Goal: Communication & Community: Answer question/provide support

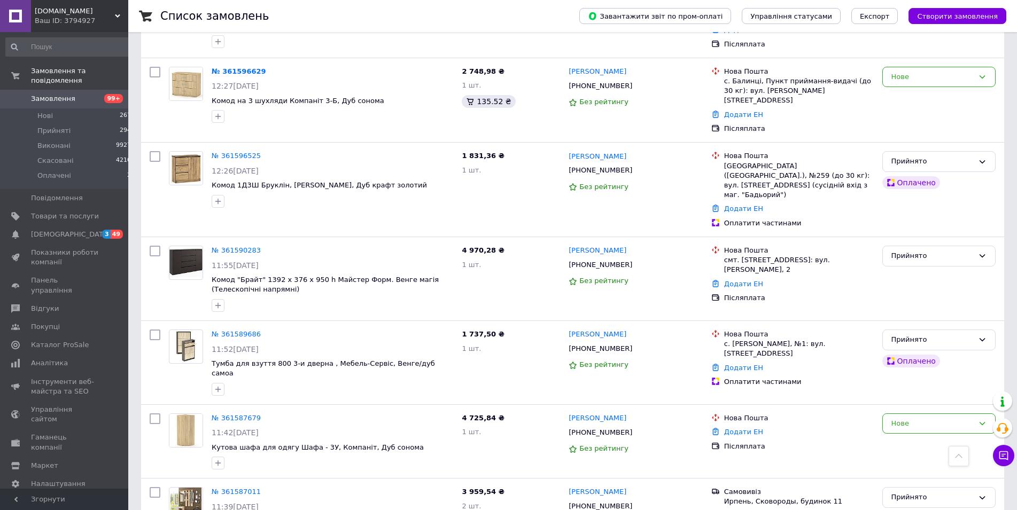
scroll to position [1224, 0]
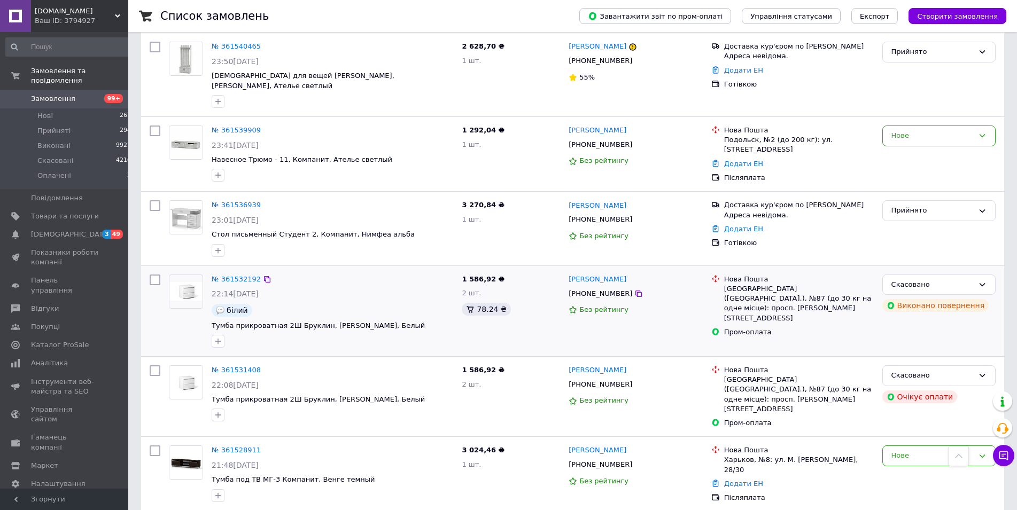
scroll to position [1263, 0]
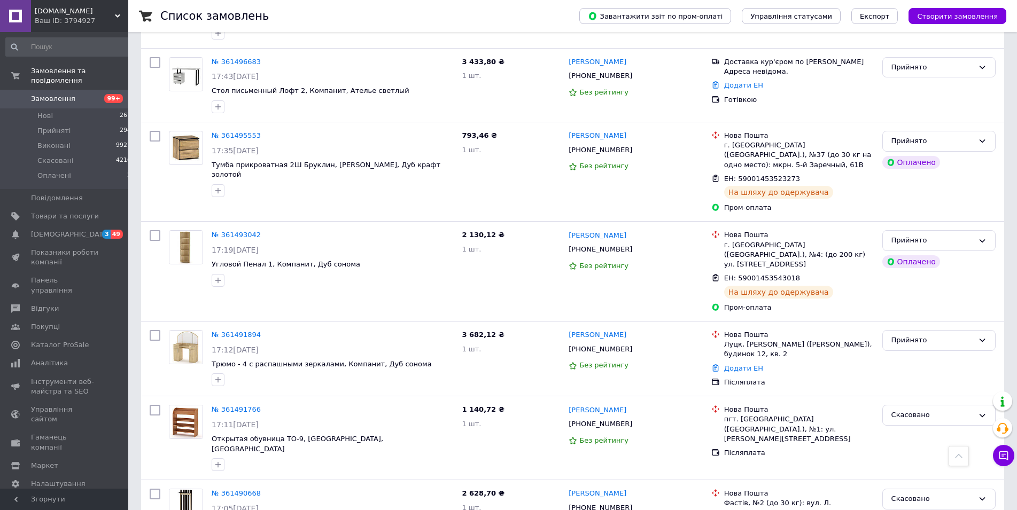
scroll to position [1203, 0]
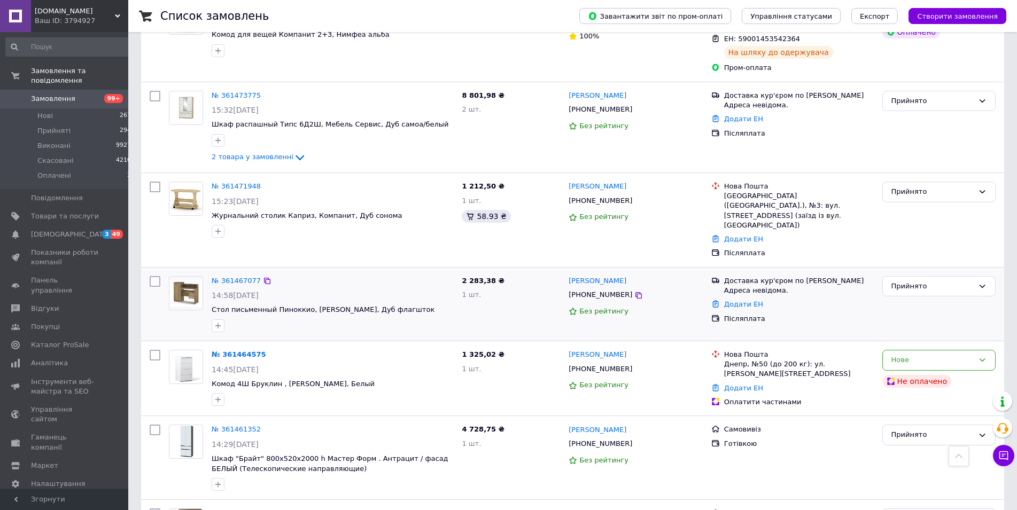
scroll to position [1259, 0]
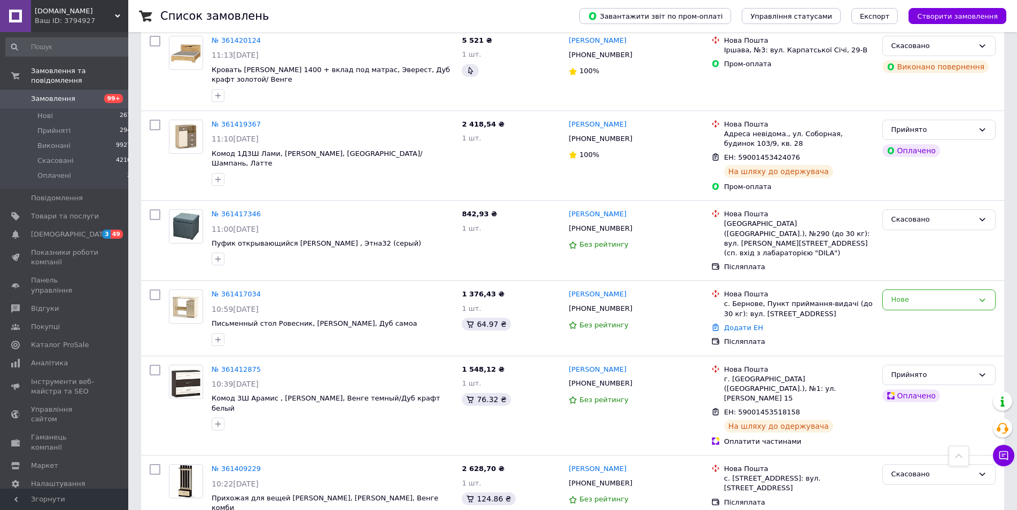
scroll to position [1259, 0]
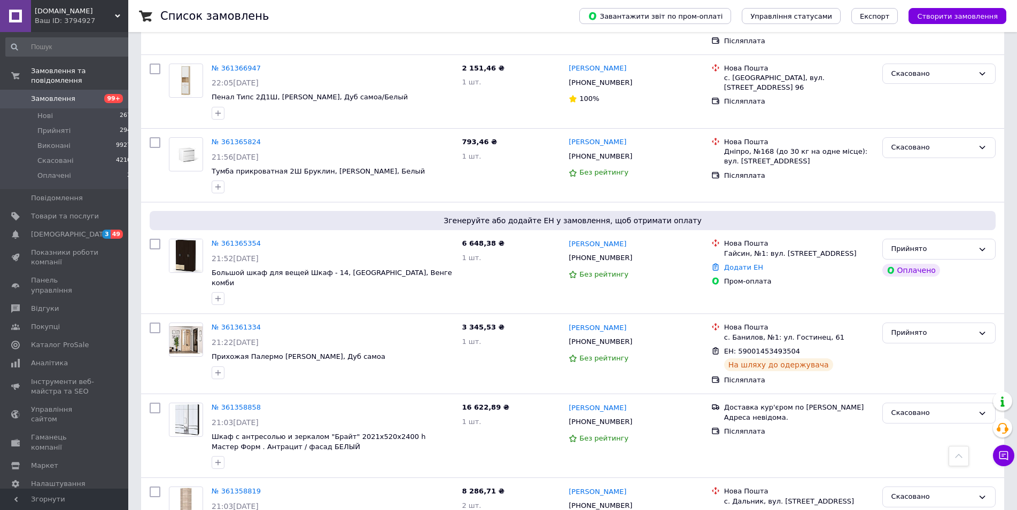
scroll to position [1310, 0]
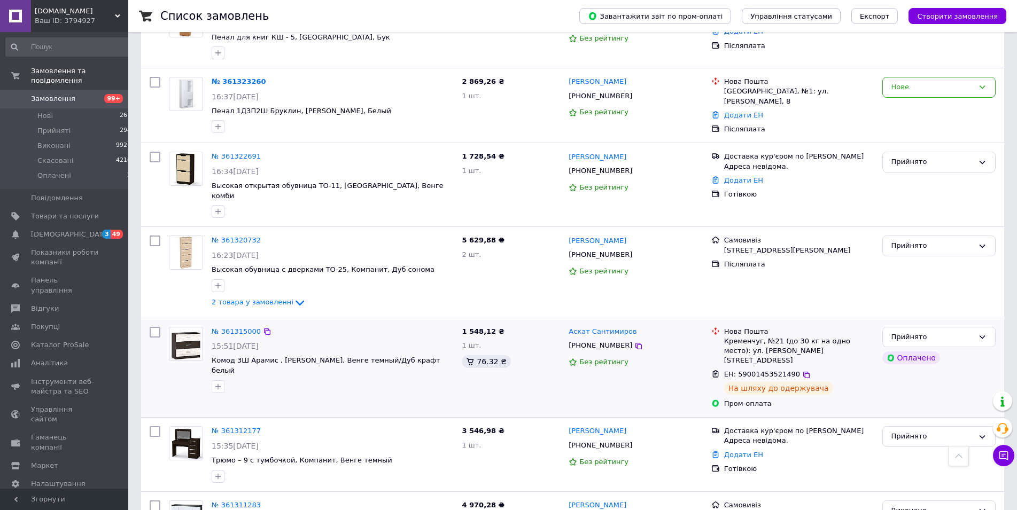
scroll to position [1306, 0]
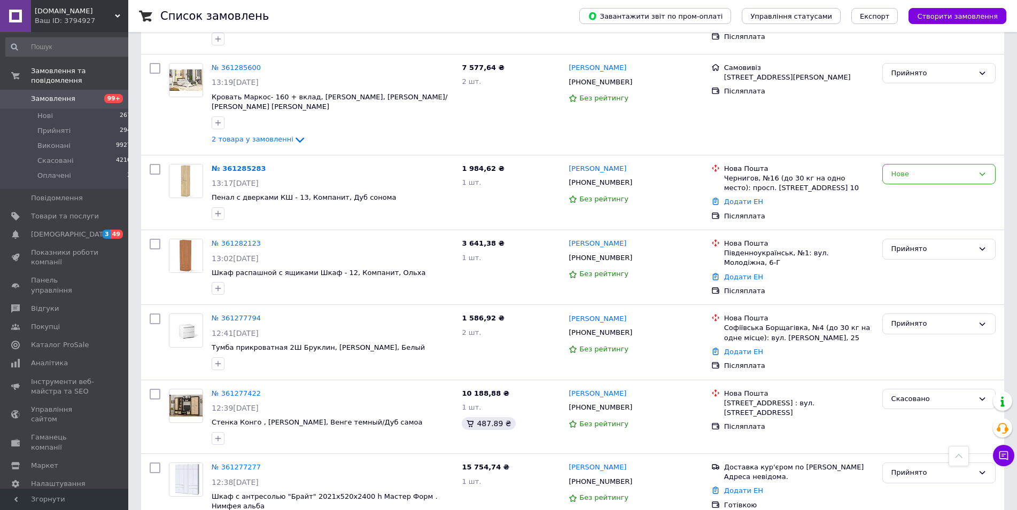
scroll to position [1329, 0]
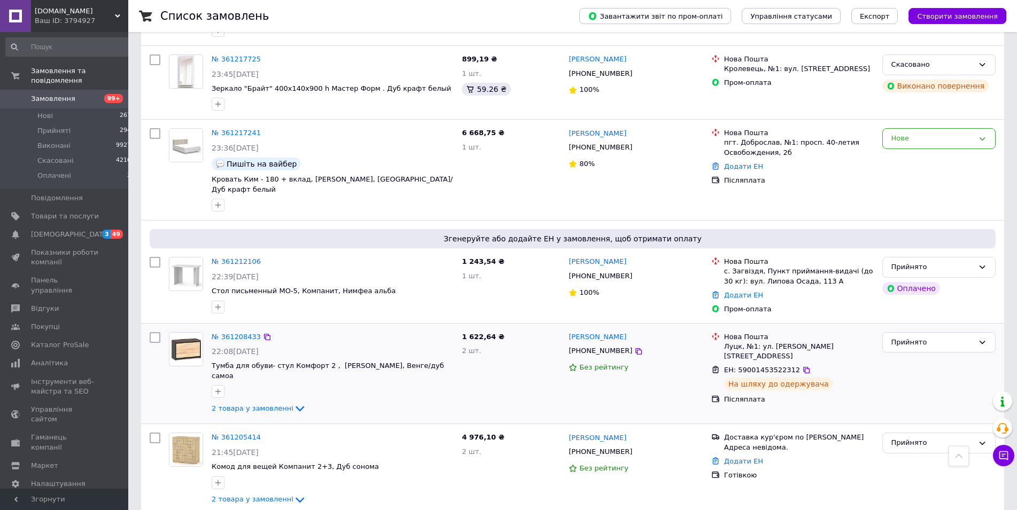
scroll to position [1190, 0]
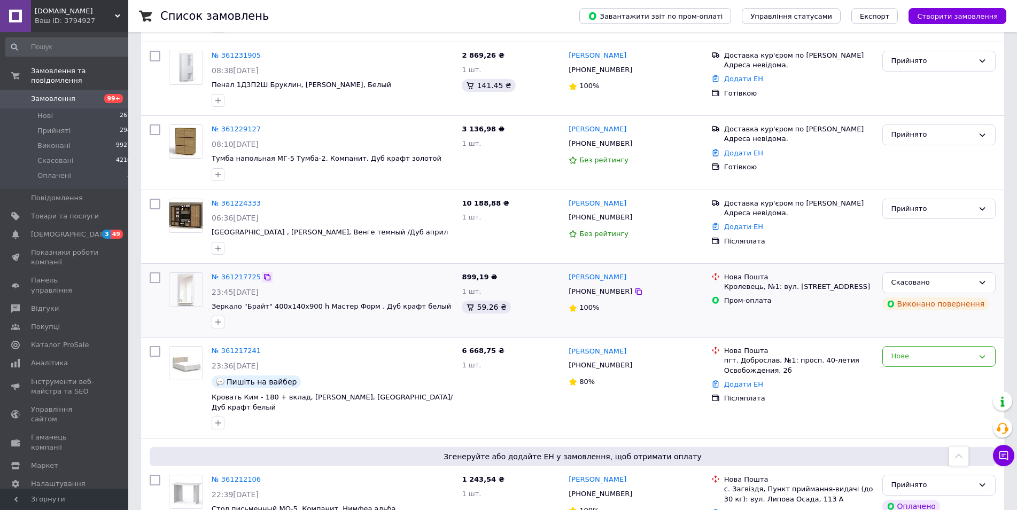
click at [263, 273] on icon at bounding box center [267, 277] width 9 height 9
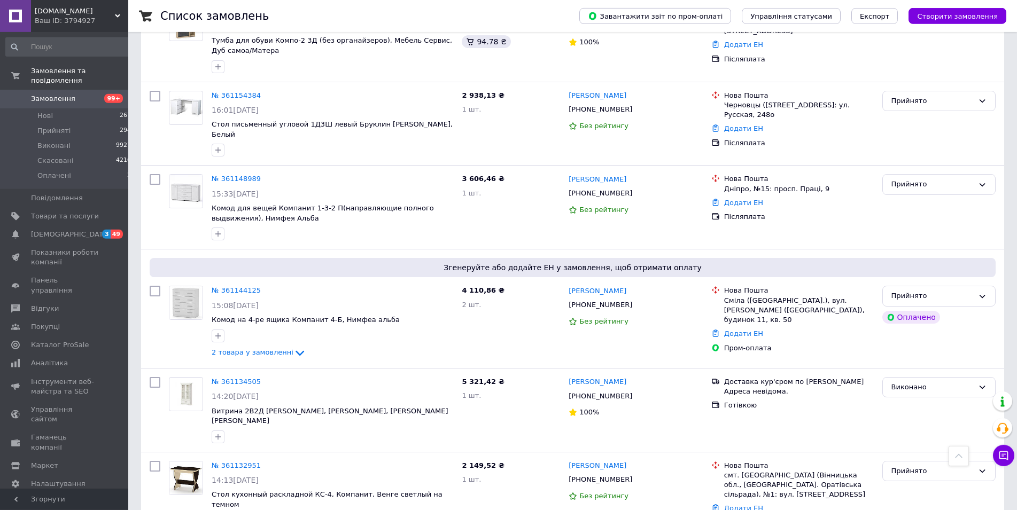
scroll to position [1370, 0]
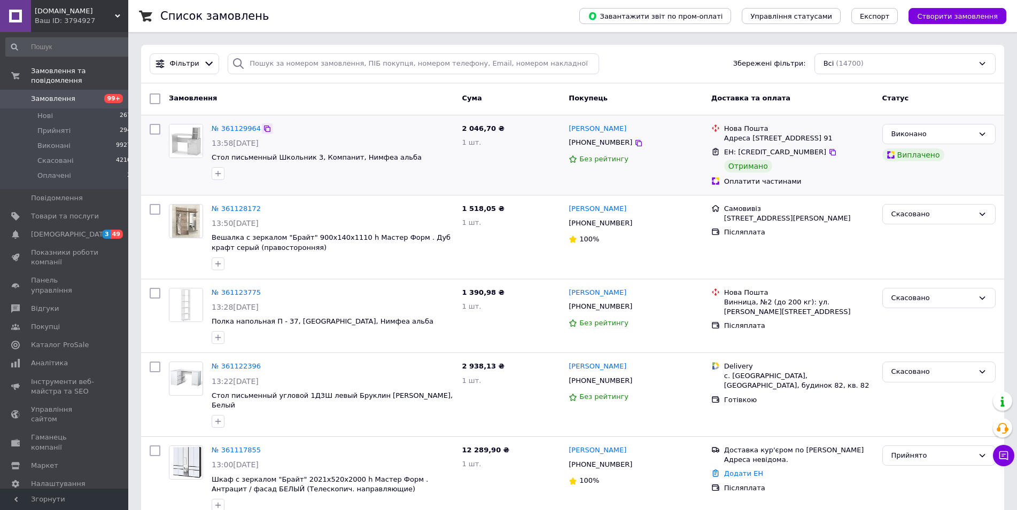
click at [266, 130] on icon at bounding box center [267, 128] width 9 height 9
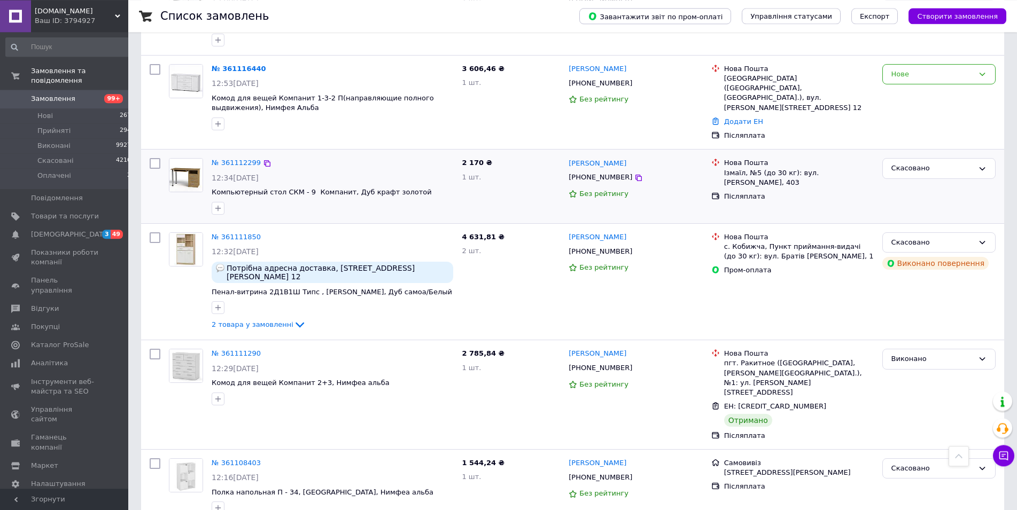
scroll to position [599, 0]
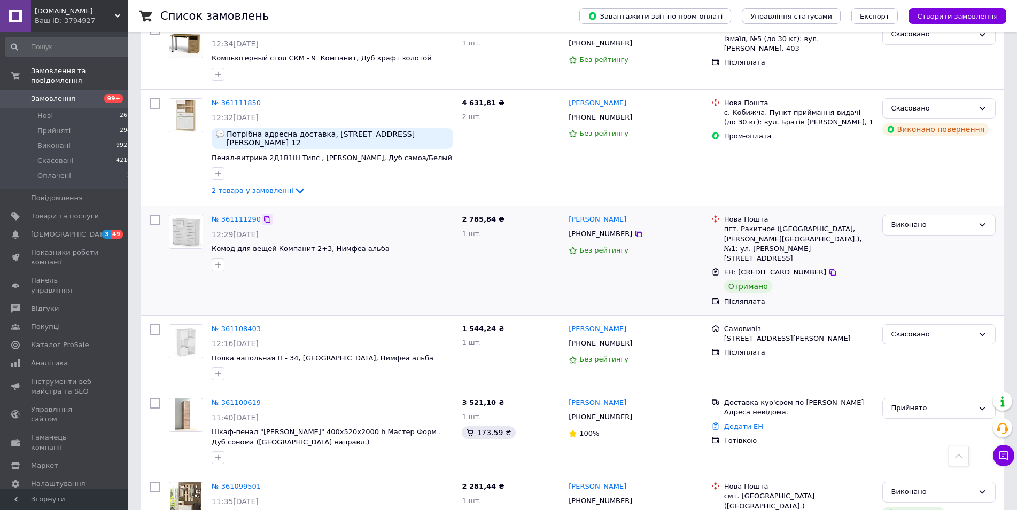
click at [264, 216] on icon at bounding box center [267, 219] width 6 height 6
click at [263, 215] on icon at bounding box center [267, 219] width 9 height 9
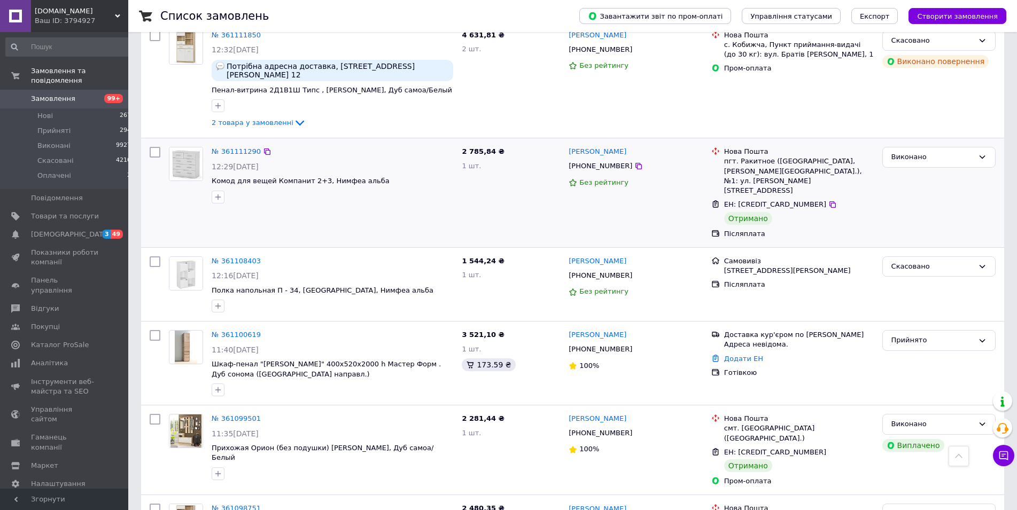
scroll to position [763, 0]
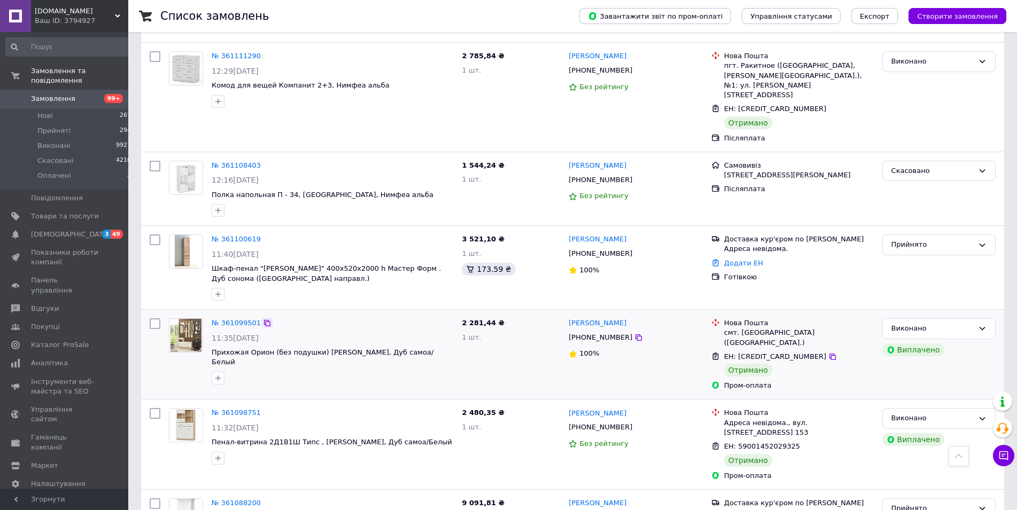
click at [263, 319] on icon at bounding box center [267, 323] width 9 height 9
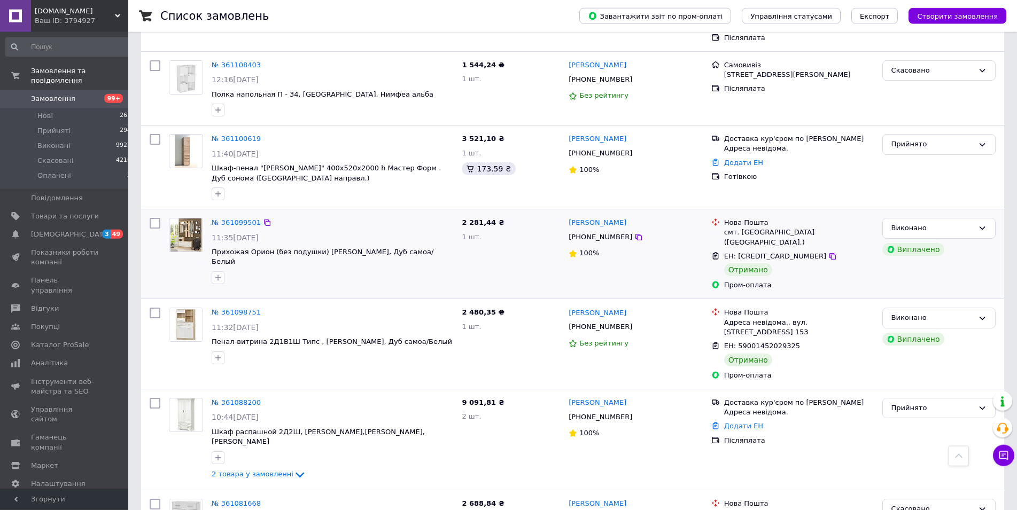
scroll to position [872, 0]
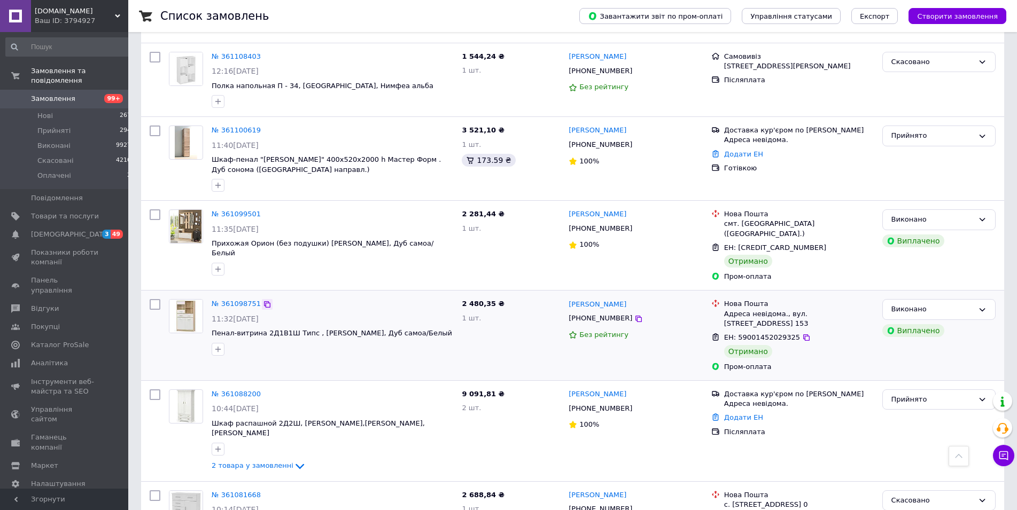
click at [263, 300] on icon at bounding box center [267, 304] width 9 height 9
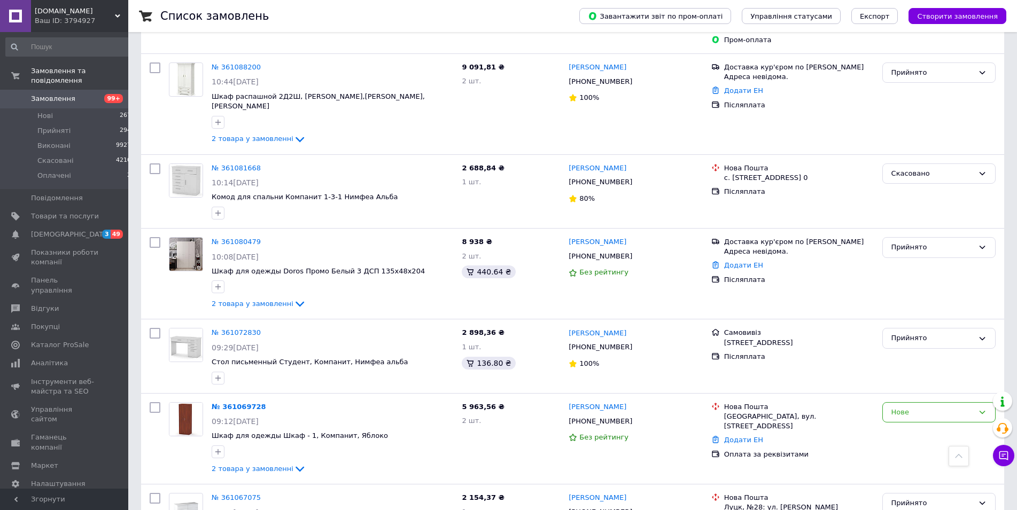
scroll to position [1339, 0]
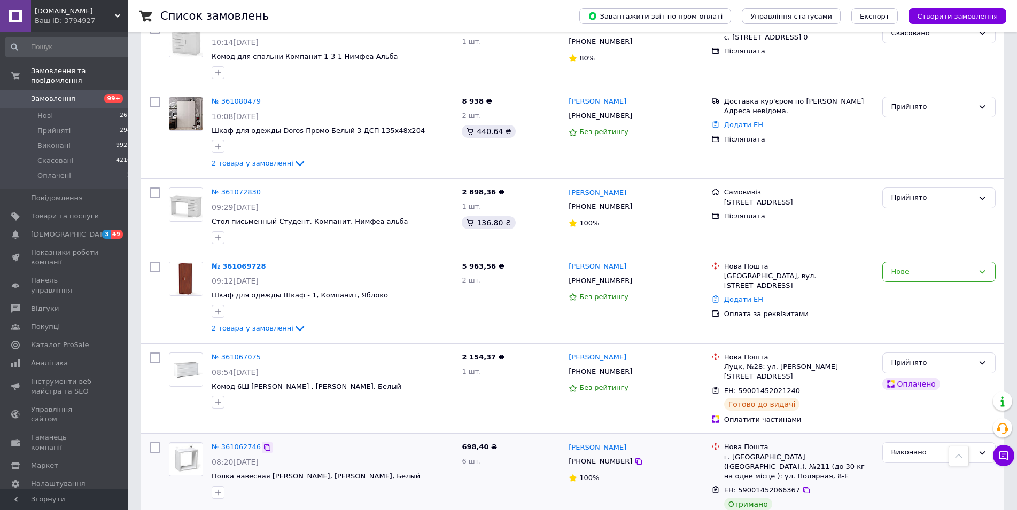
click at [264, 444] on icon at bounding box center [267, 447] width 6 height 6
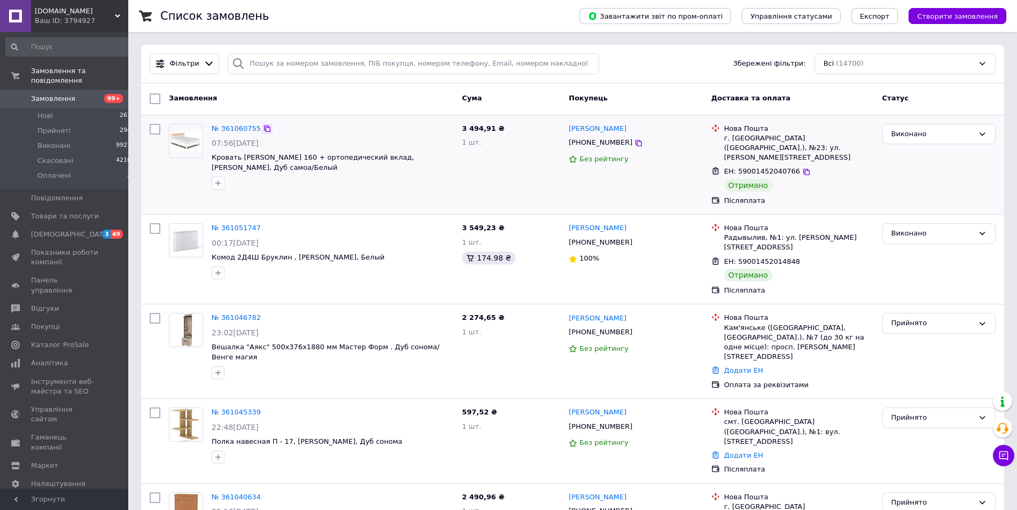
click at [264, 131] on icon at bounding box center [267, 129] width 6 height 6
click at [265, 224] on icon at bounding box center [267, 228] width 9 height 9
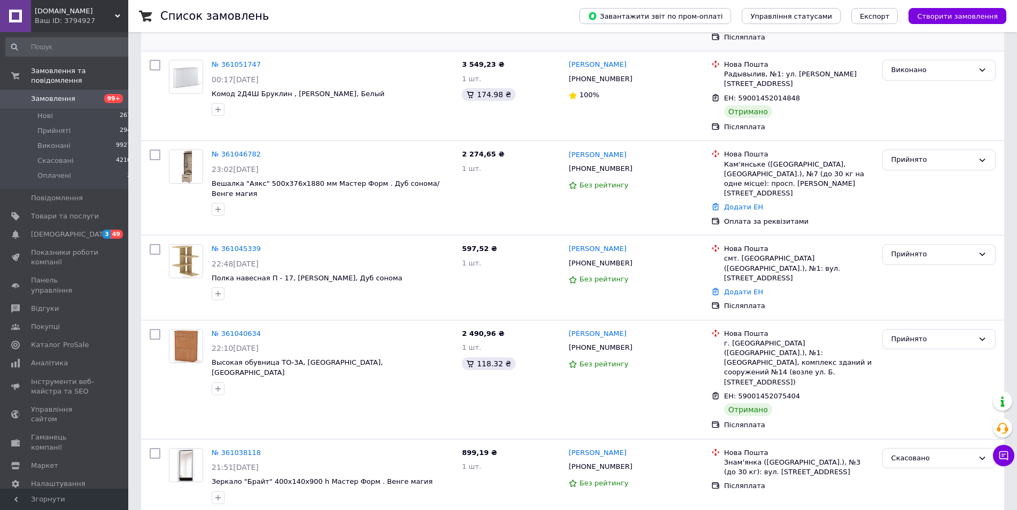
scroll to position [327, 0]
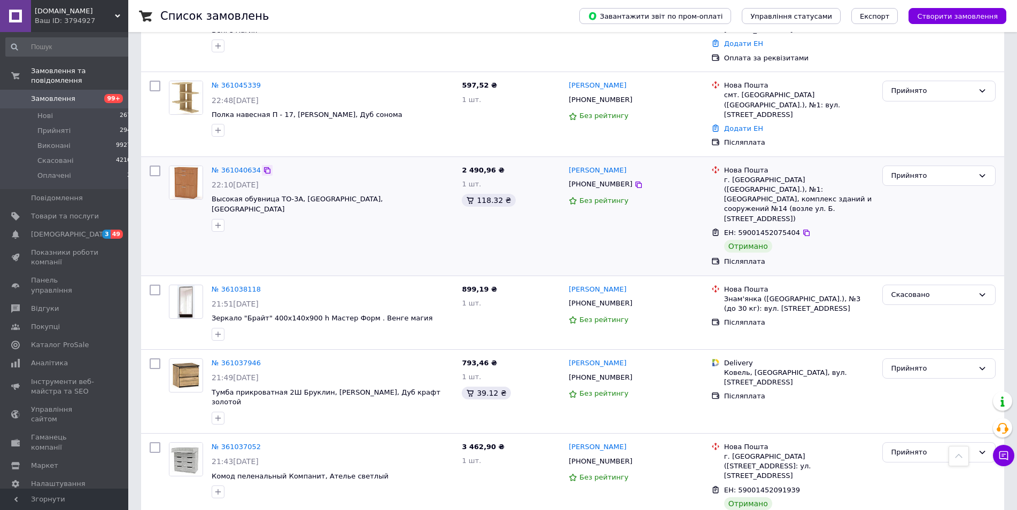
click at [264, 167] on icon at bounding box center [267, 170] width 6 height 6
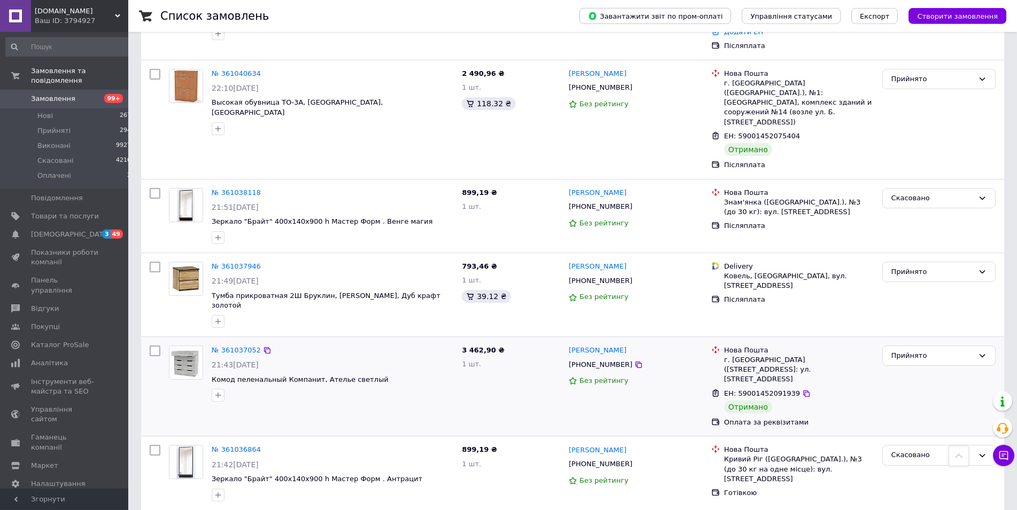
scroll to position [436, 0]
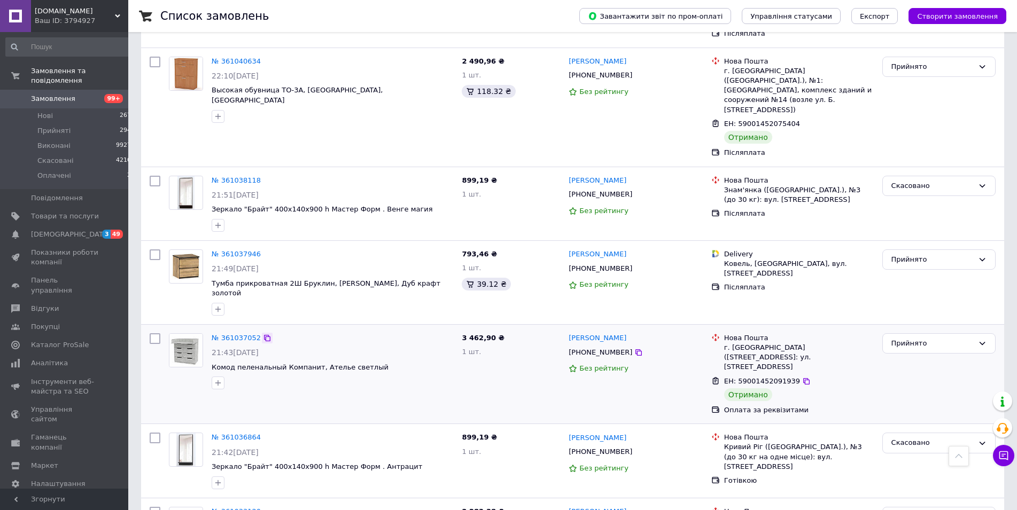
click at [263, 334] on icon at bounding box center [267, 338] width 9 height 9
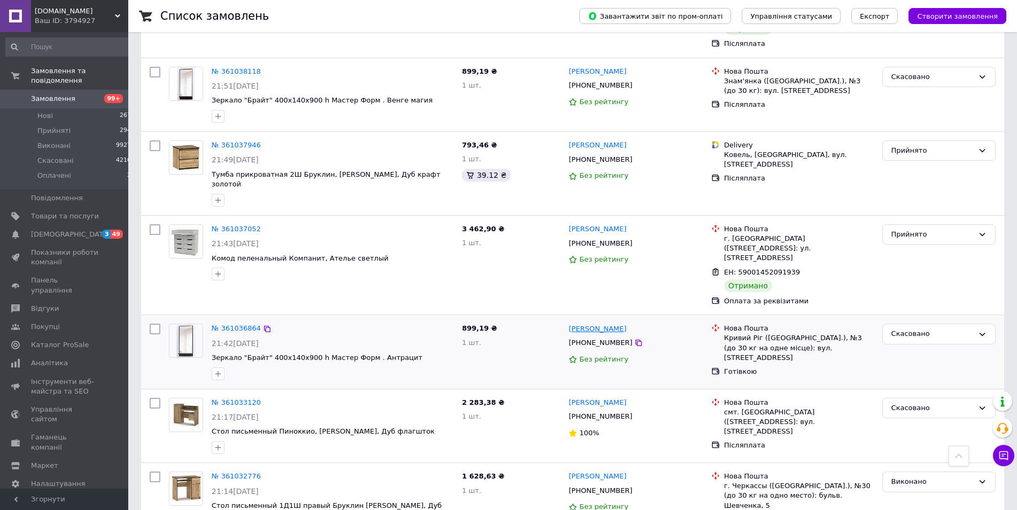
scroll to position [708, 0]
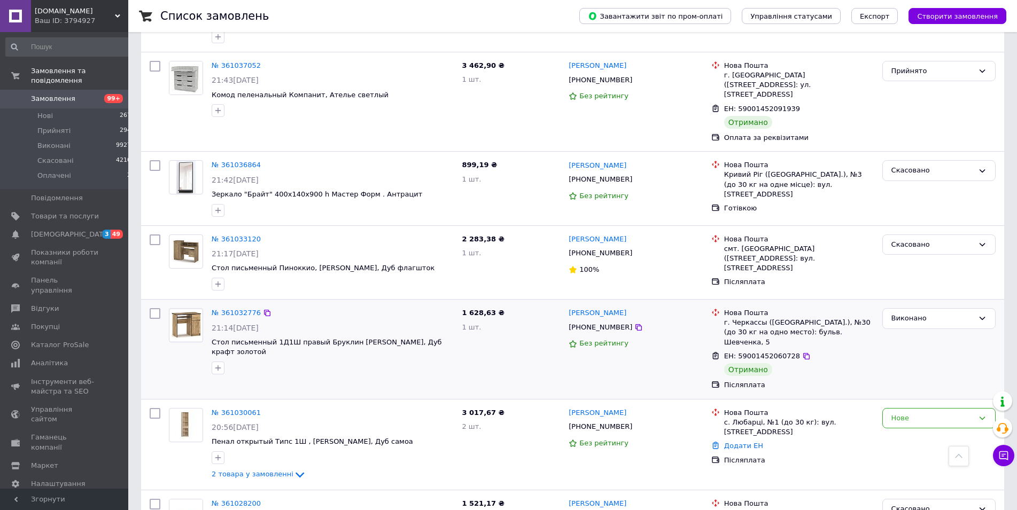
click at [260, 304] on div "№ 361032776 21:14, 08.09.2025 Стол письменный 1Д1Ш правый Бруклин Мебель Сервис…" at bounding box center [332, 341] width 250 height 75
click at [263, 309] on icon at bounding box center [267, 313] width 9 height 9
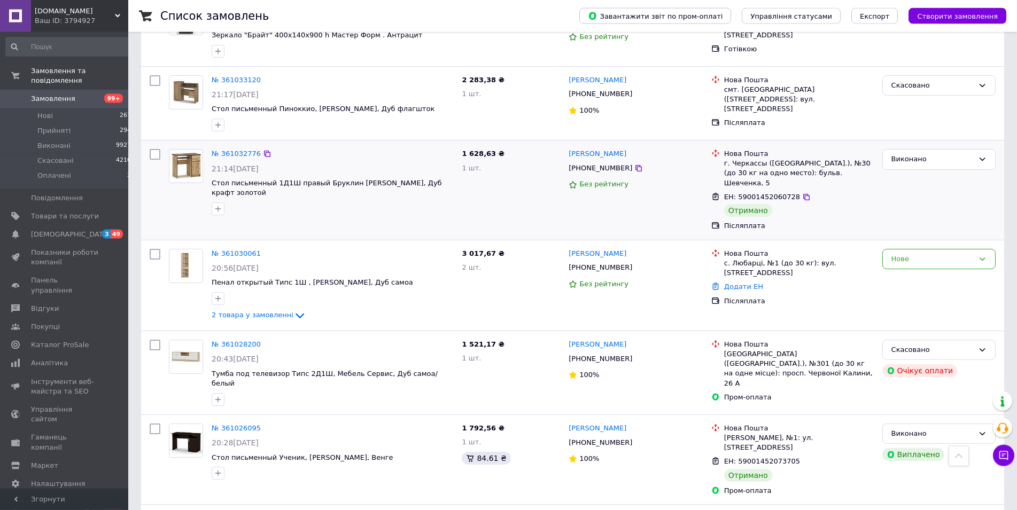
scroll to position [926, 0]
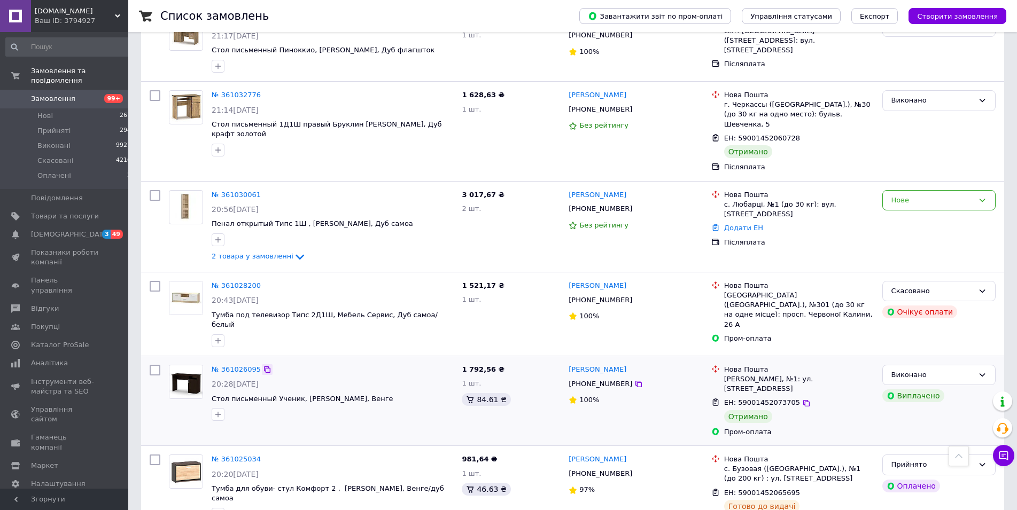
click at [263, 365] on icon at bounding box center [267, 369] width 9 height 9
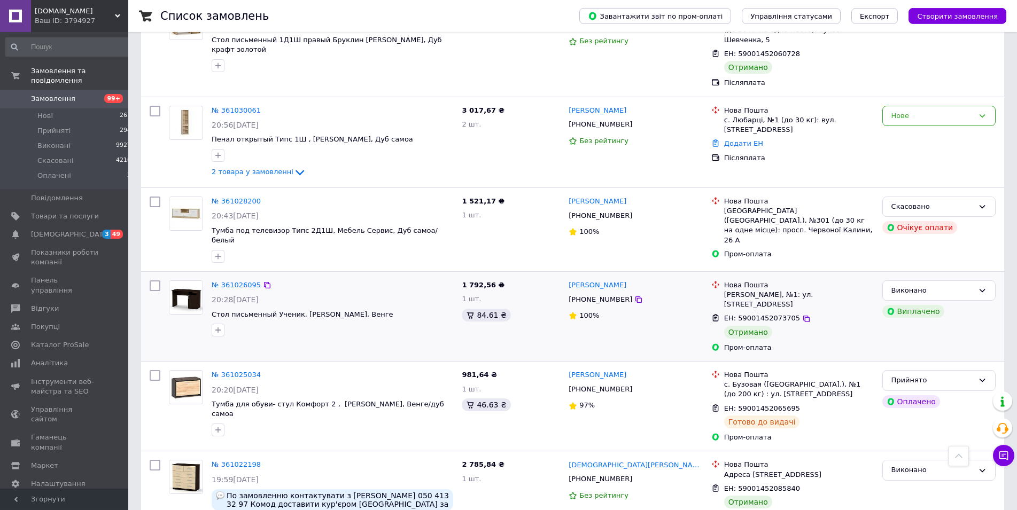
scroll to position [1035, 0]
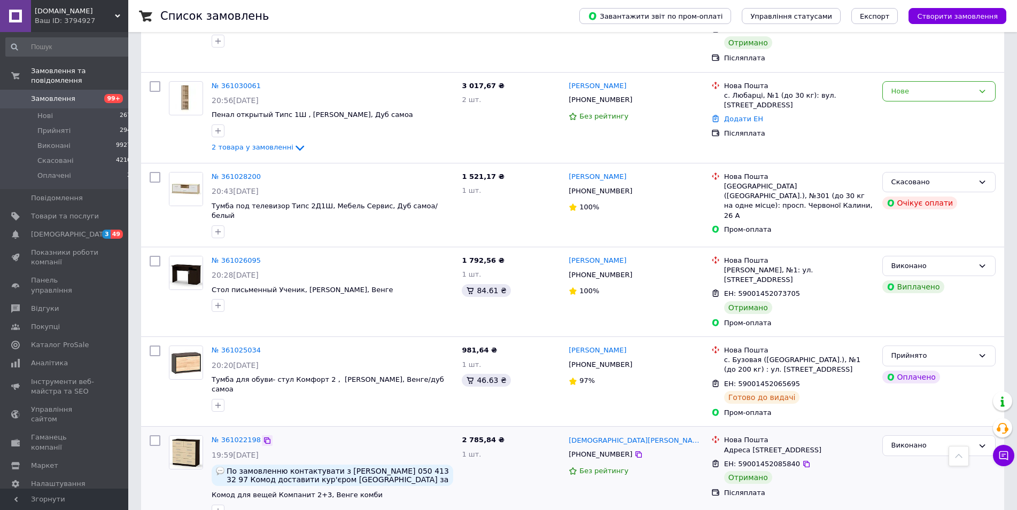
click at [264, 438] on icon at bounding box center [267, 441] width 6 height 6
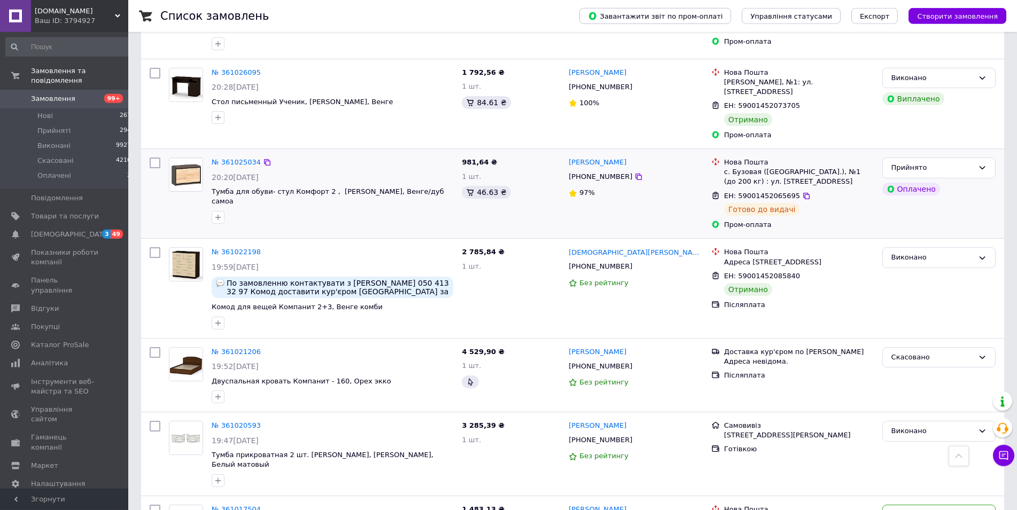
scroll to position [1302, 0]
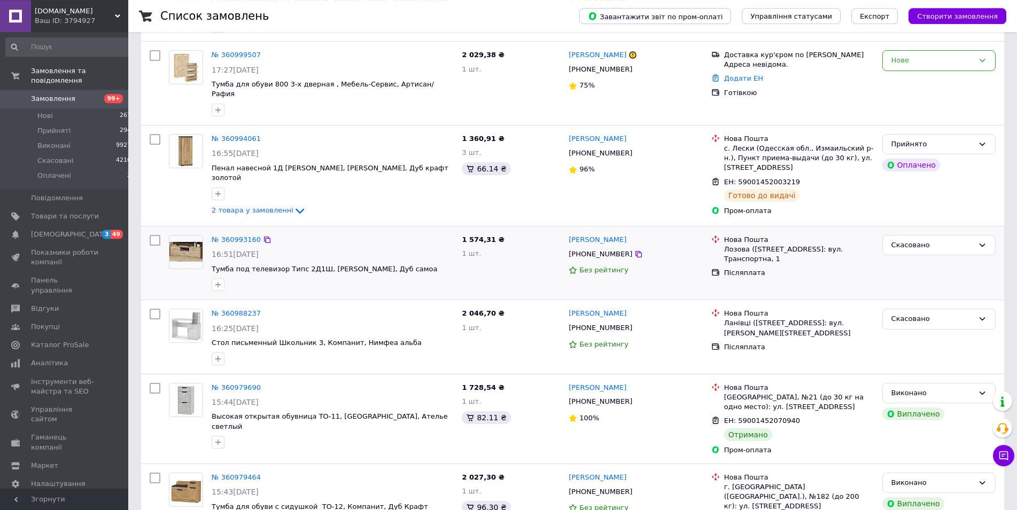
scroll to position [327, 0]
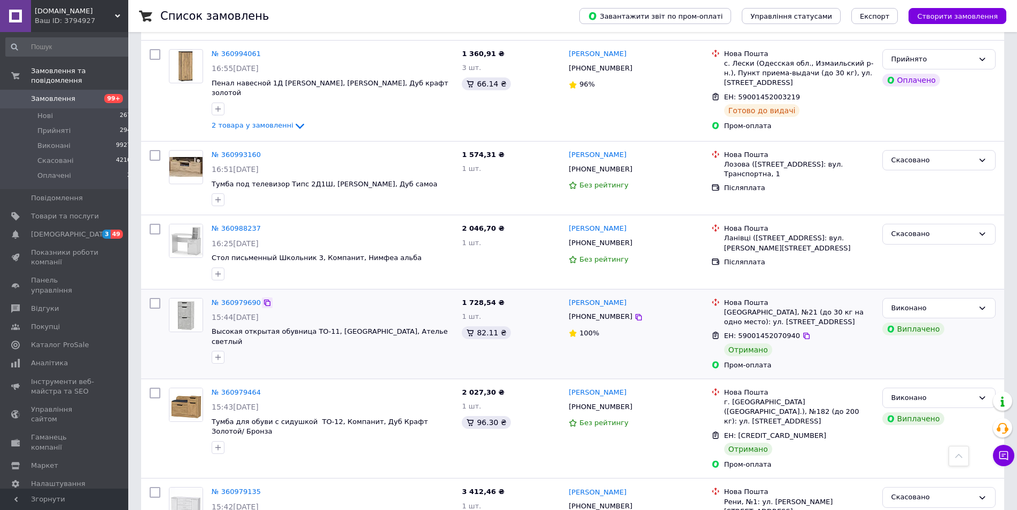
click at [264, 300] on icon at bounding box center [267, 303] width 6 height 6
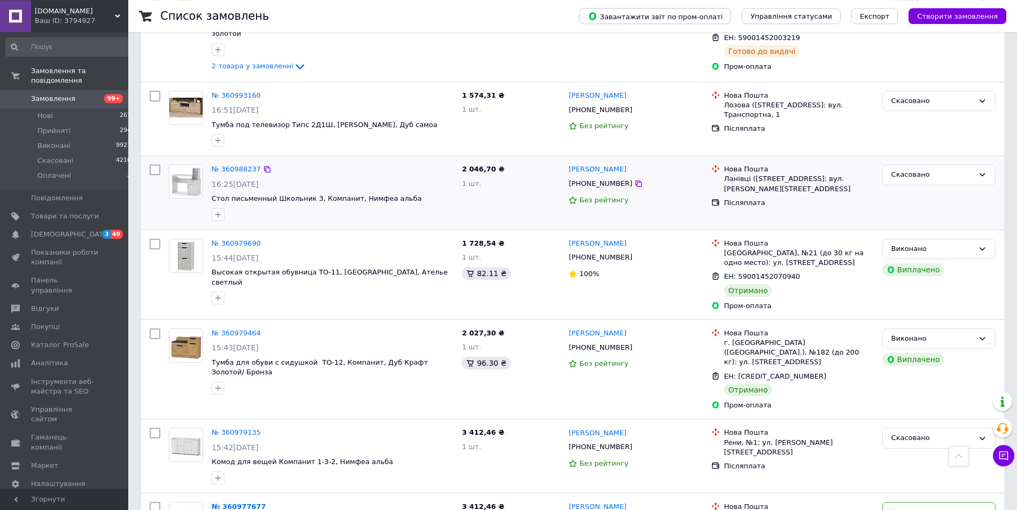
scroll to position [436, 0]
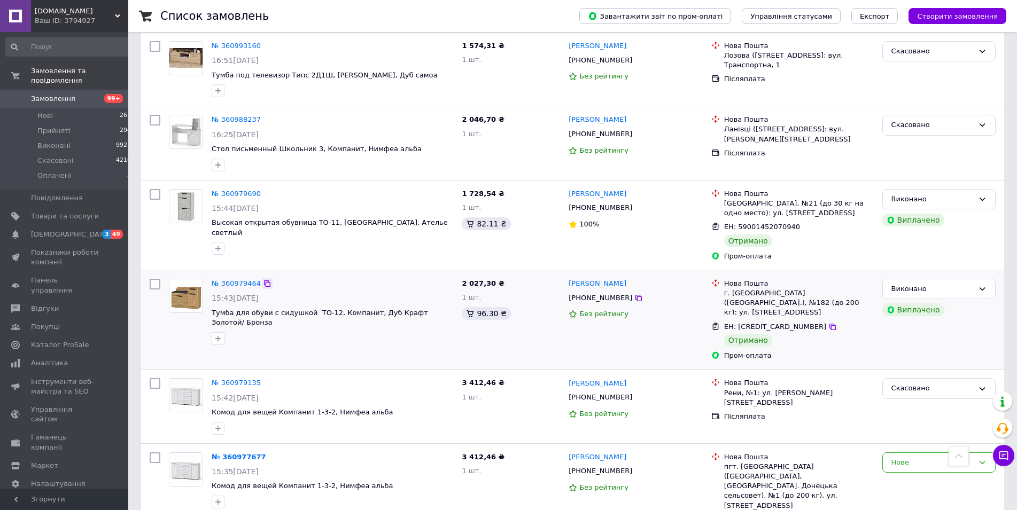
click at [264, 280] on icon at bounding box center [267, 283] width 6 height 6
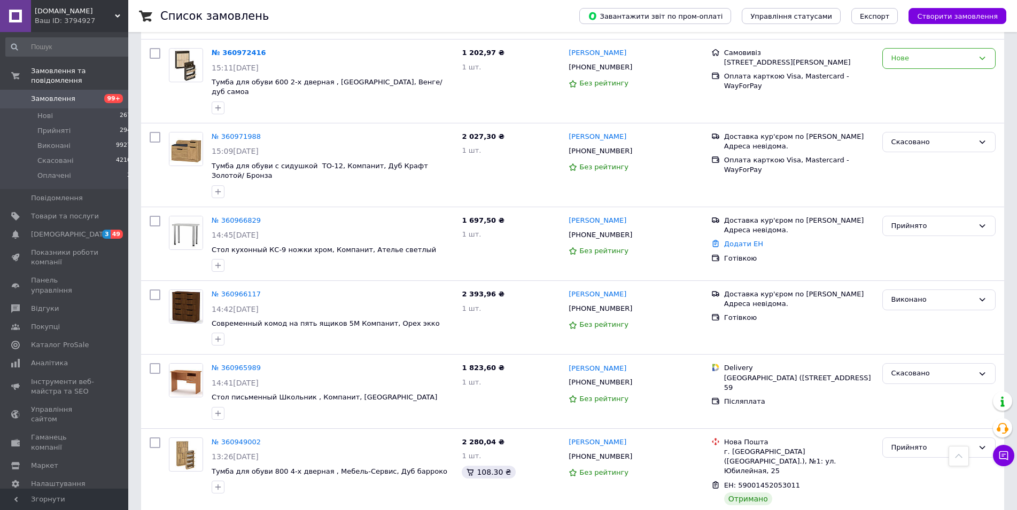
scroll to position [1199, 0]
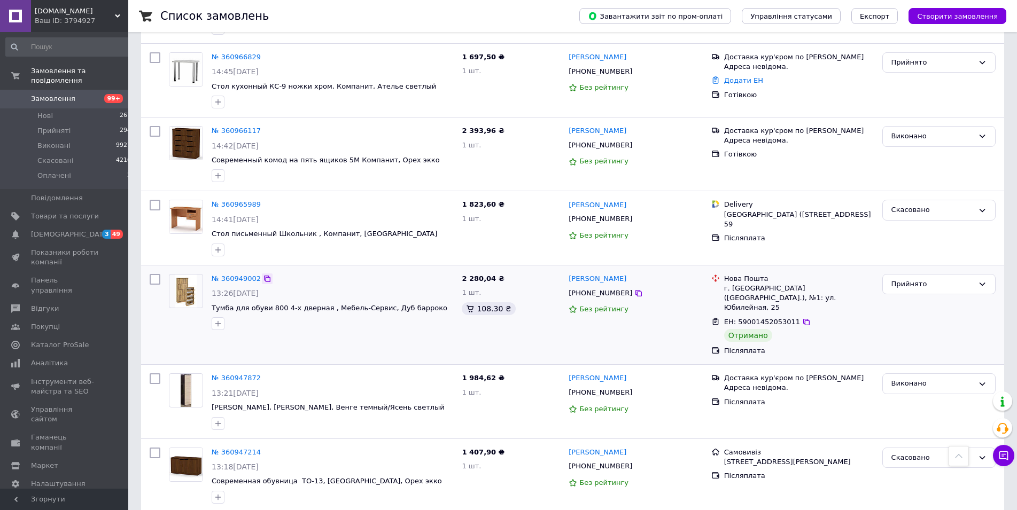
click at [263, 275] on icon at bounding box center [267, 279] width 9 height 9
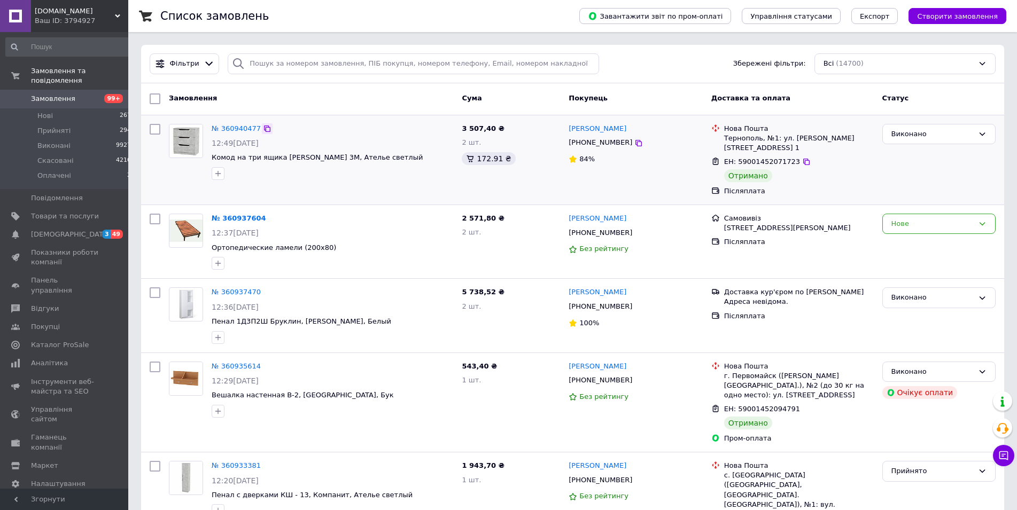
click at [263, 128] on icon at bounding box center [267, 128] width 9 height 9
click at [57, 94] on span "Замовлення" at bounding box center [53, 99] width 44 height 10
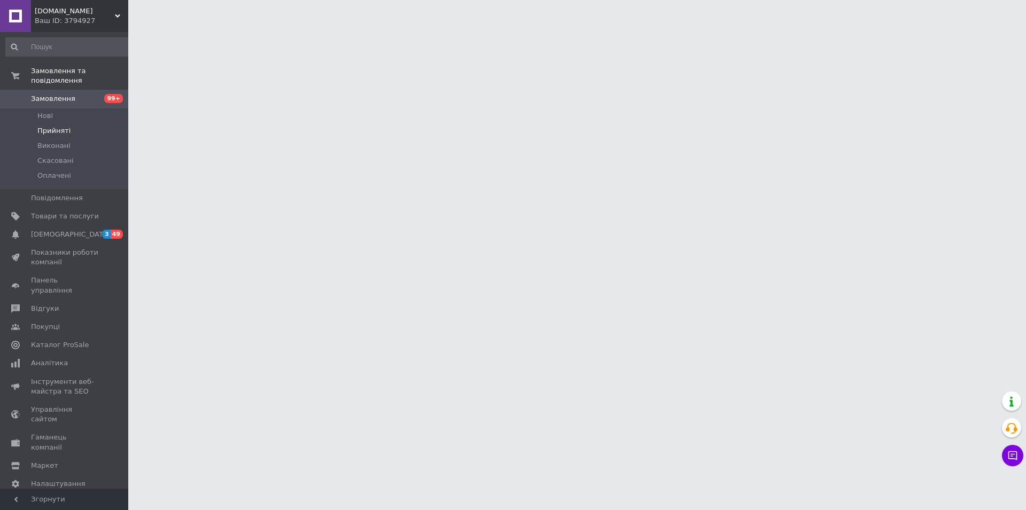
click at [67, 123] on li "Прийняті" at bounding box center [68, 130] width 137 height 15
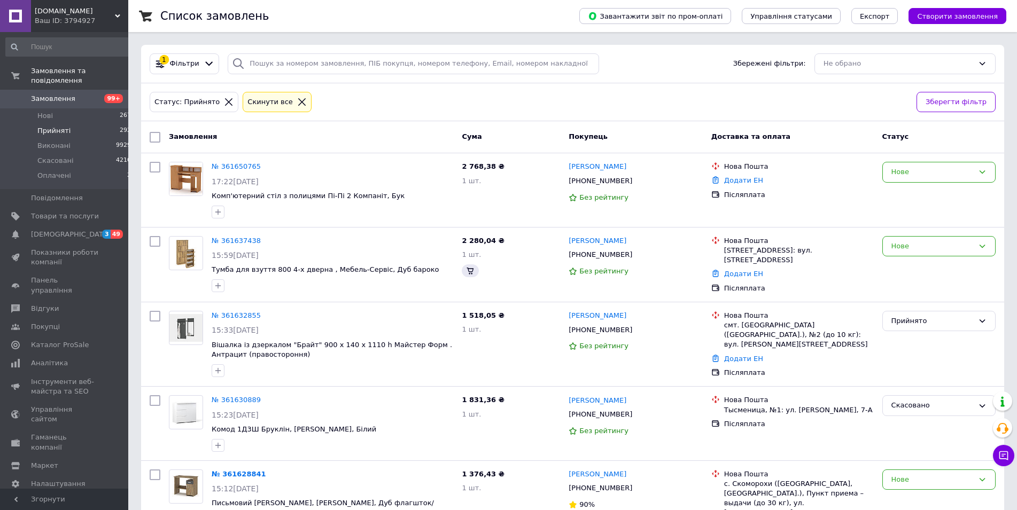
click at [68, 123] on li "Прийняті 292" at bounding box center [68, 130] width 137 height 15
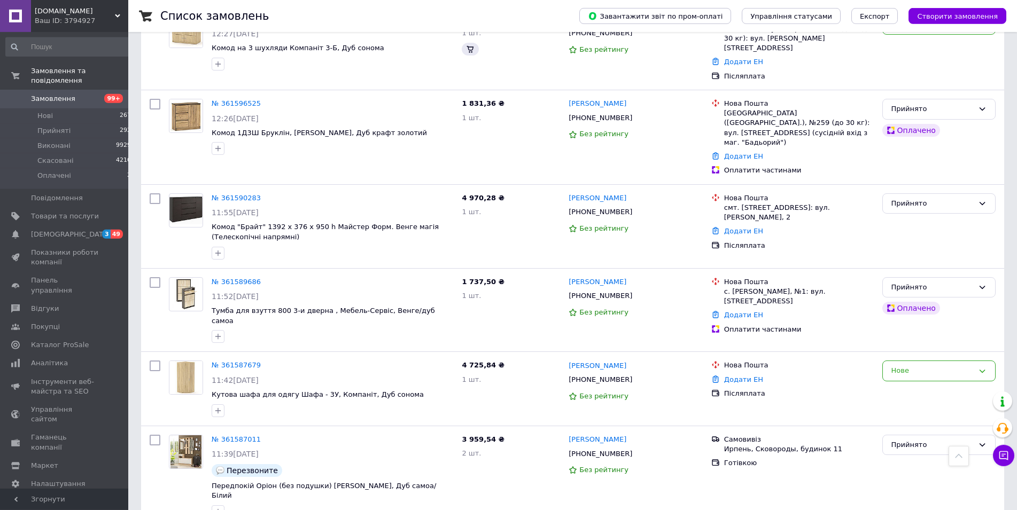
scroll to position [1262, 0]
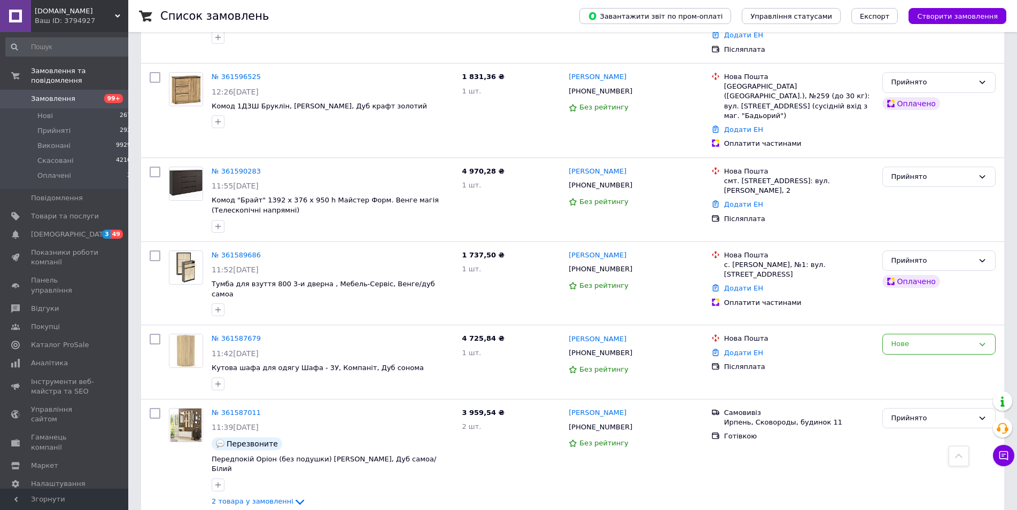
click at [83, 94] on span "Замовлення" at bounding box center [65, 99] width 68 height 10
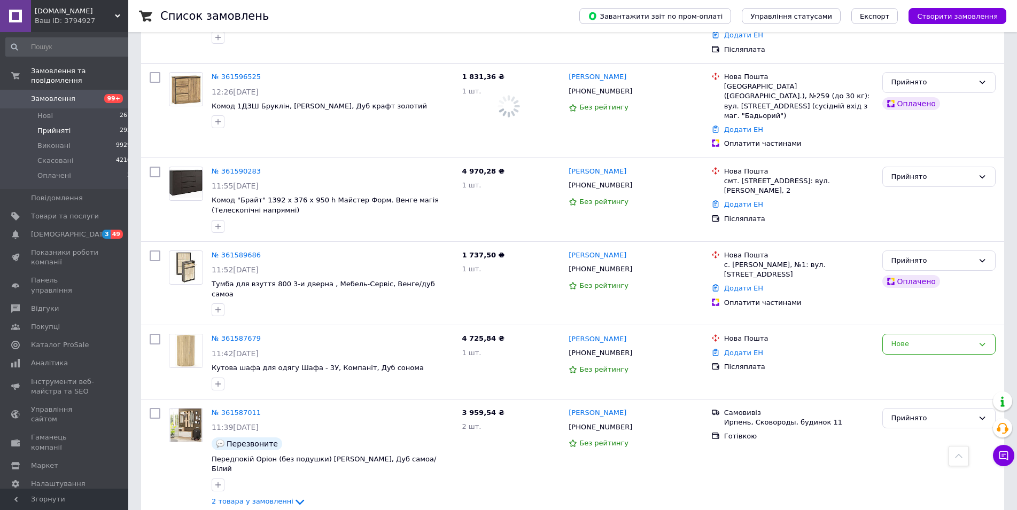
click at [76, 127] on li "Прийняті 292" at bounding box center [68, 130] width 137 height 15
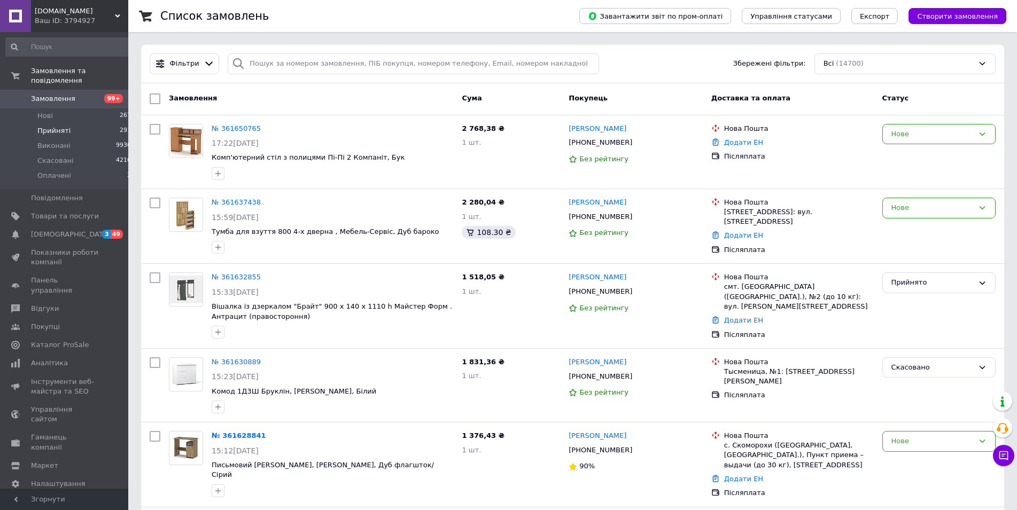
click at [44, 126] on span "Прийняті" at bounding box center [53, 131] width 33 height 10
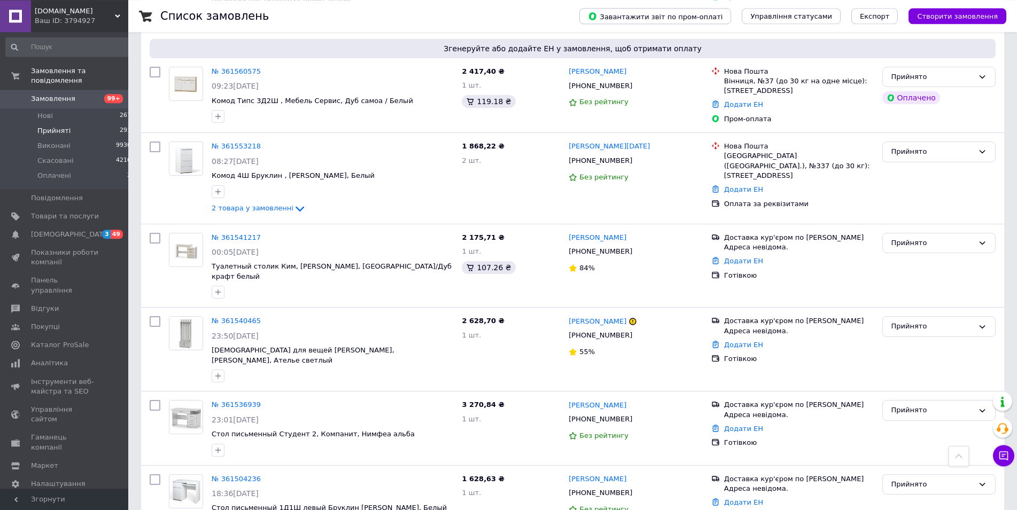
scroll to position [1348, 0]
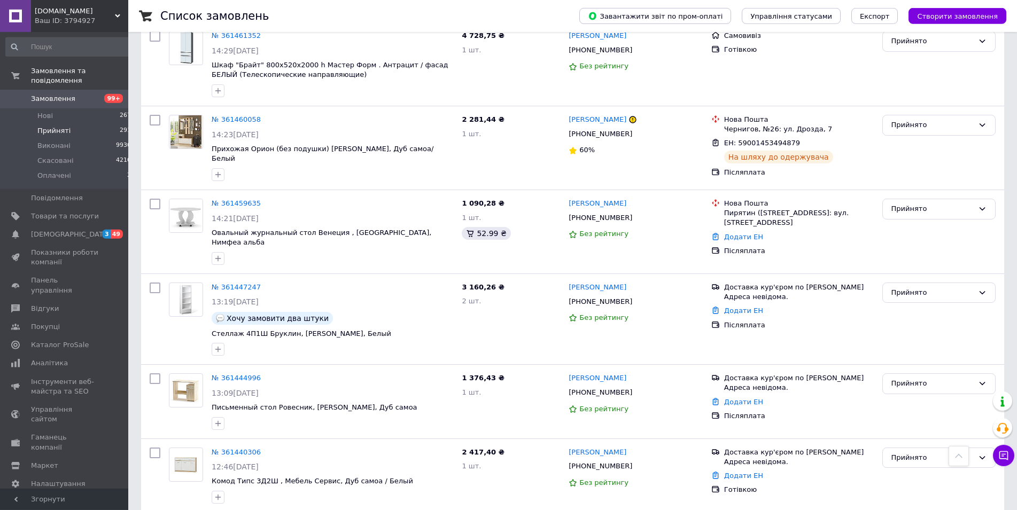
scroll to position [1329, 0]
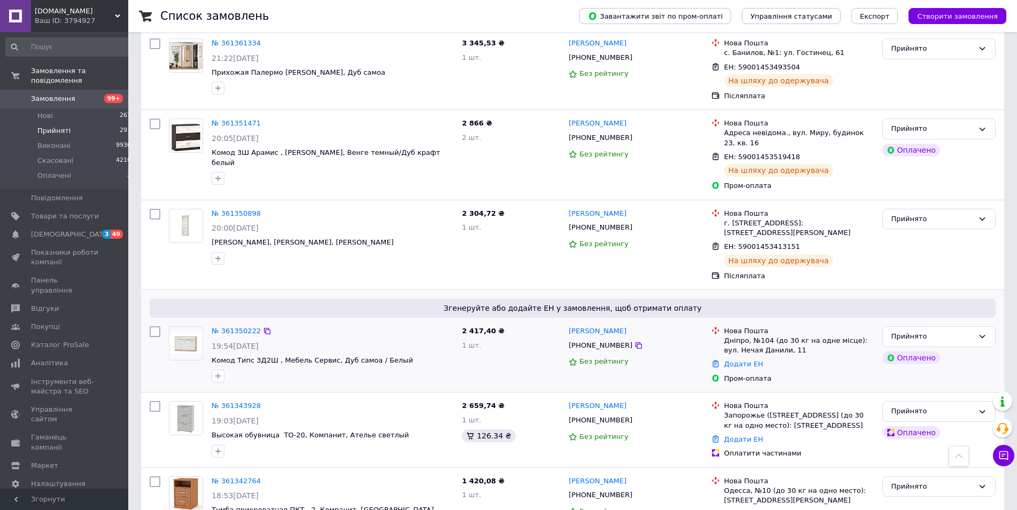
scroll to position [1453, 0]
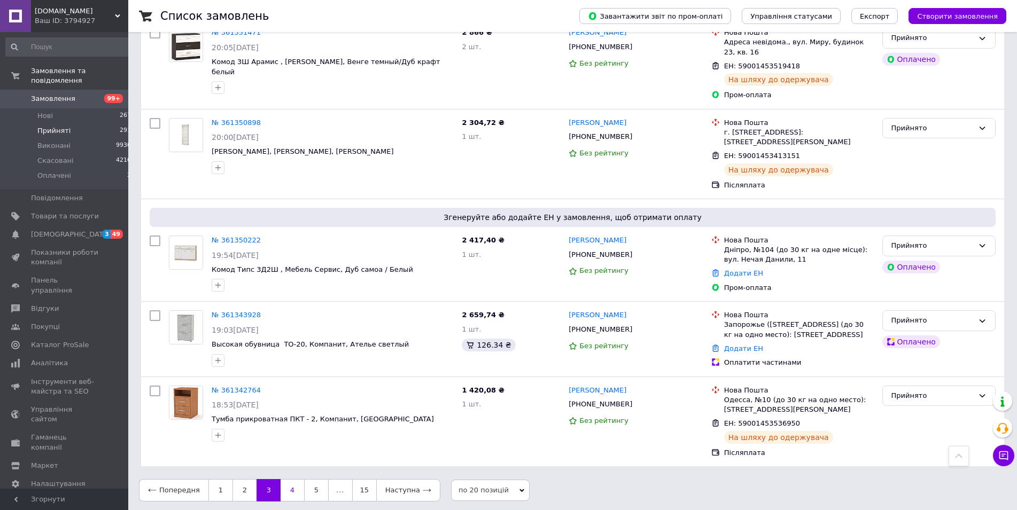
click at [283, 488] on link "4" at bounding box center [292, 490] width 24 height 22
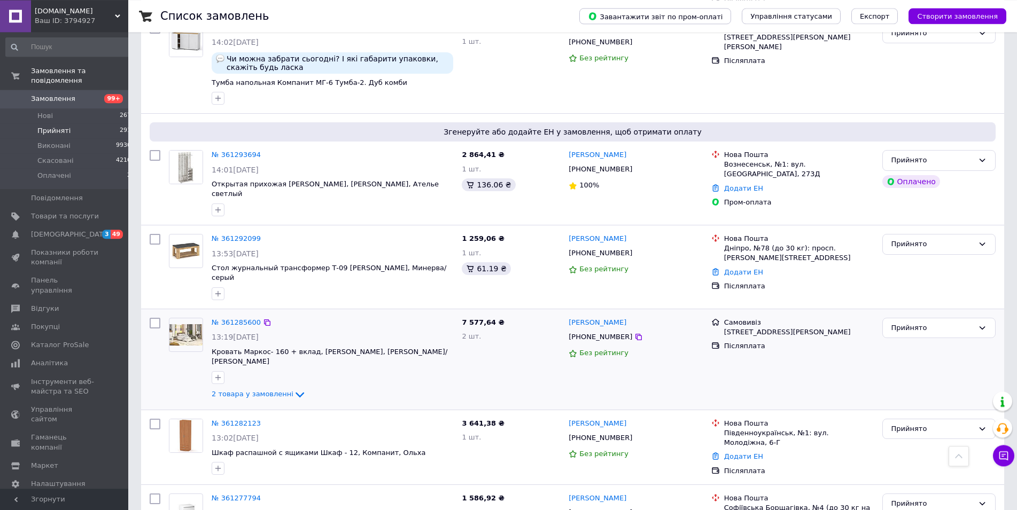
scroll to position [1375, 0]
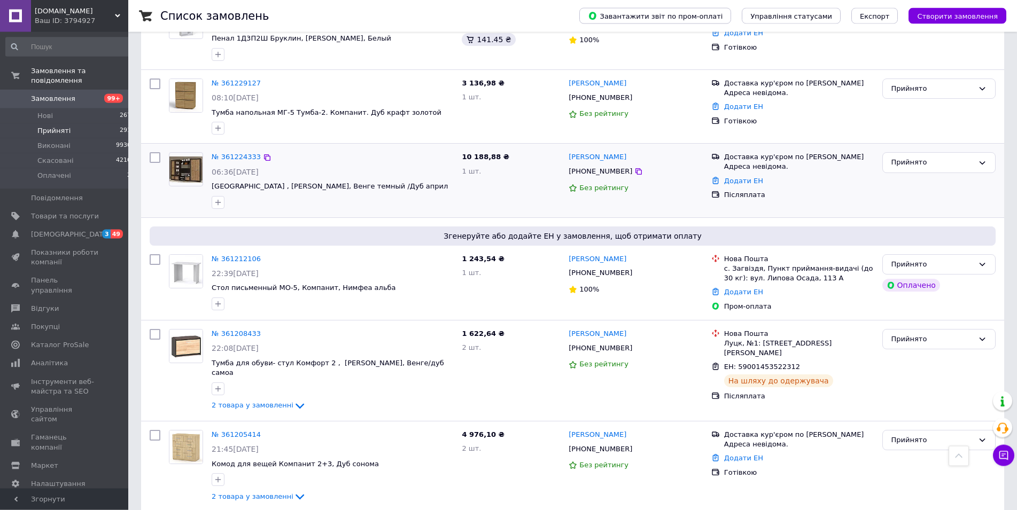
scroll to position [1458, 0]
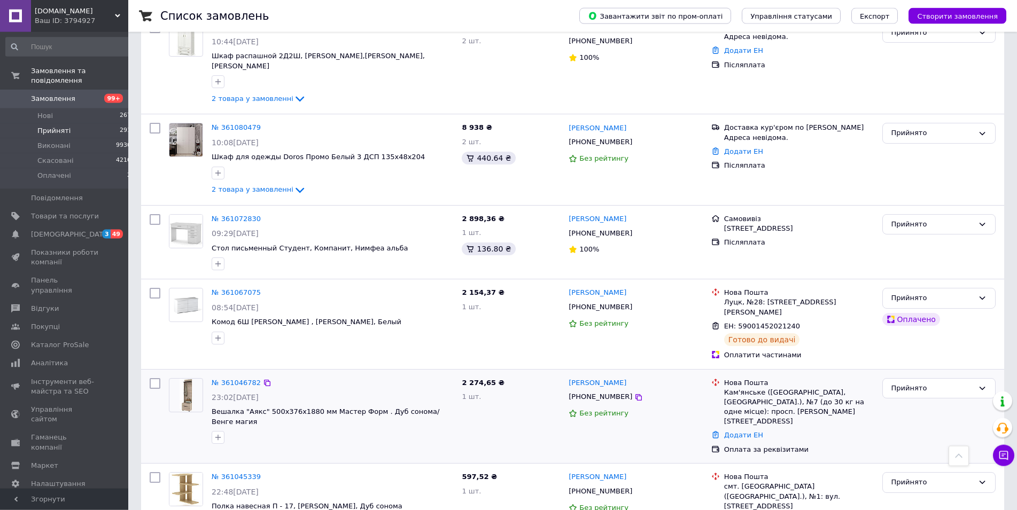
scroll to position [1426, 0]
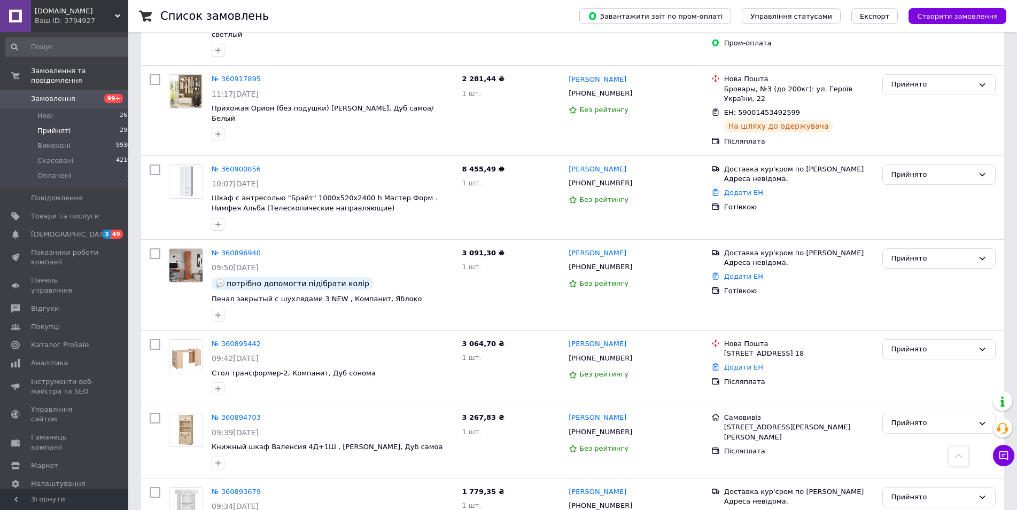
scroll to position [1371, 0]
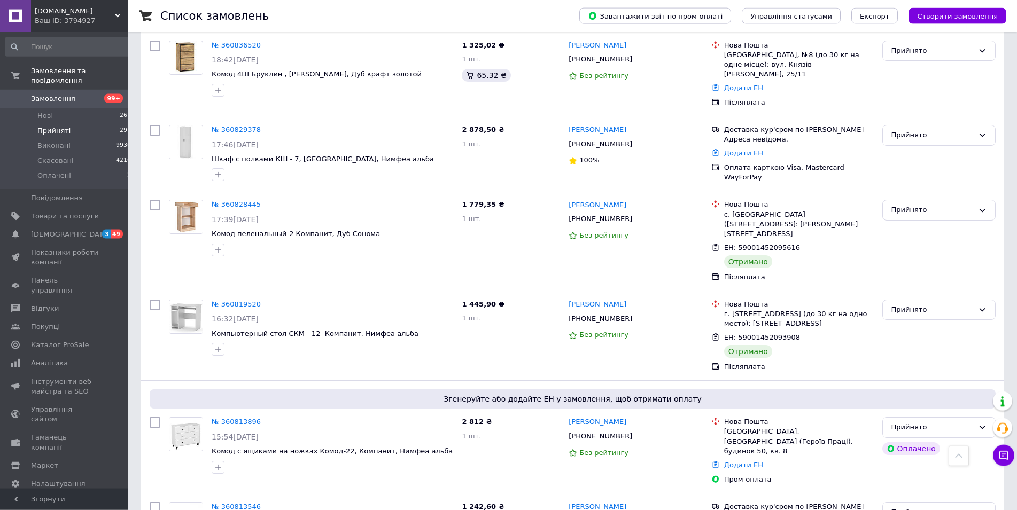
scroll to position [708, 0]
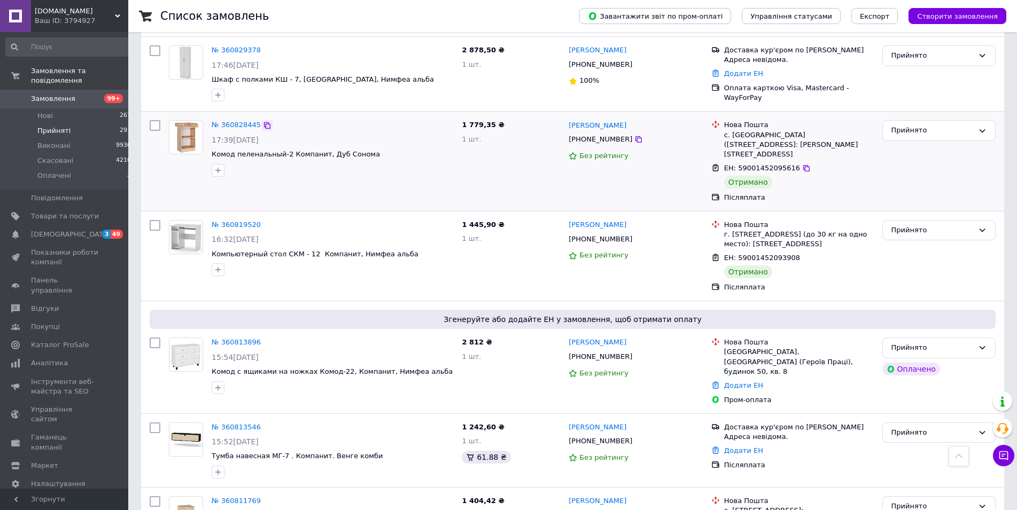
click at [264, 122] on icon at bounding box center [267, 125] width 6 height 6
click at [263, 221] on icon at bounding box center [267, 225] width 9 height 9
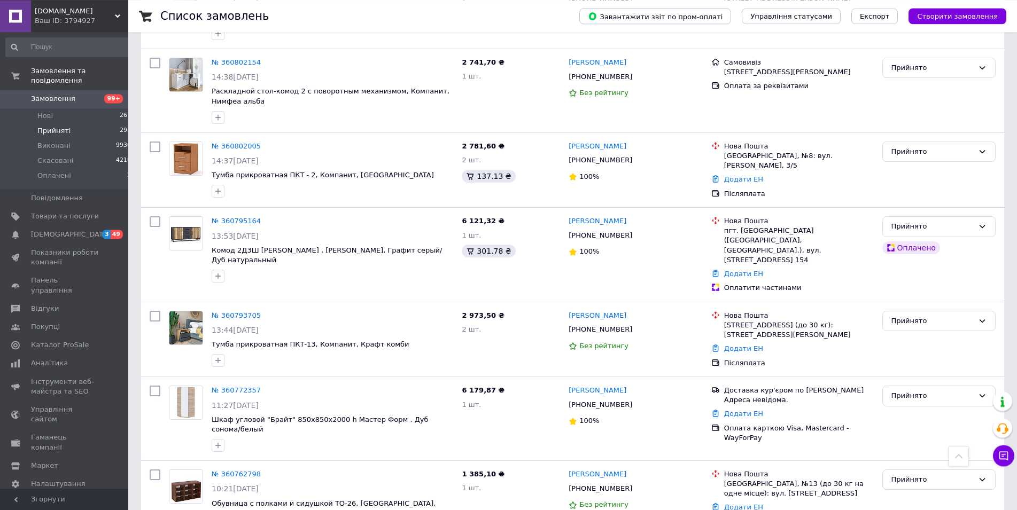
scroll to position [1312, 0]
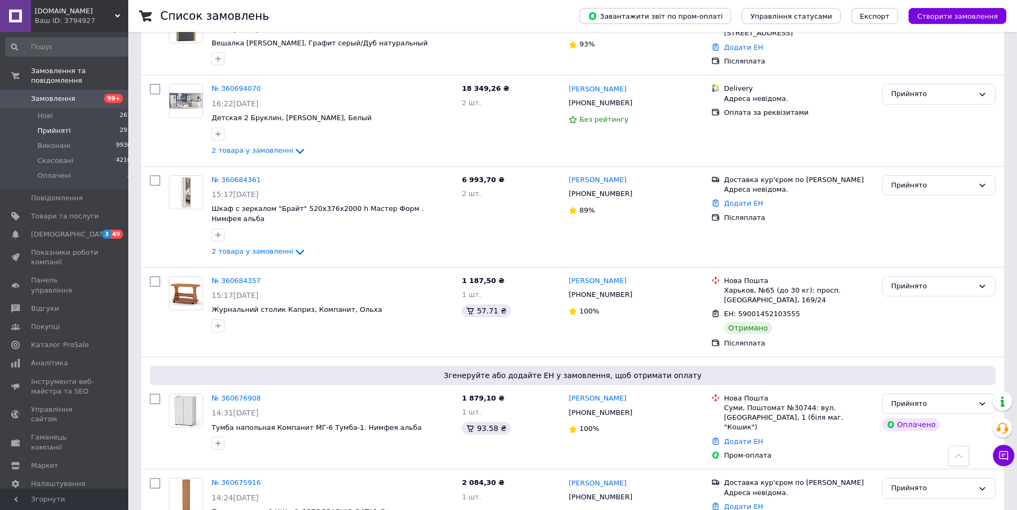
scroll to position [599, 0]
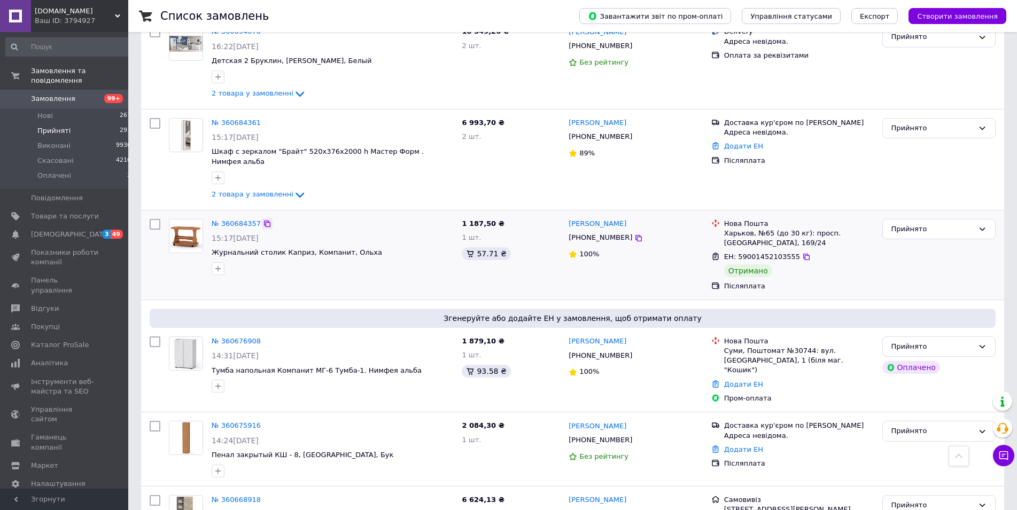
click at [263, 220] on icon at bounding box center [267, 224] width 9 height 9
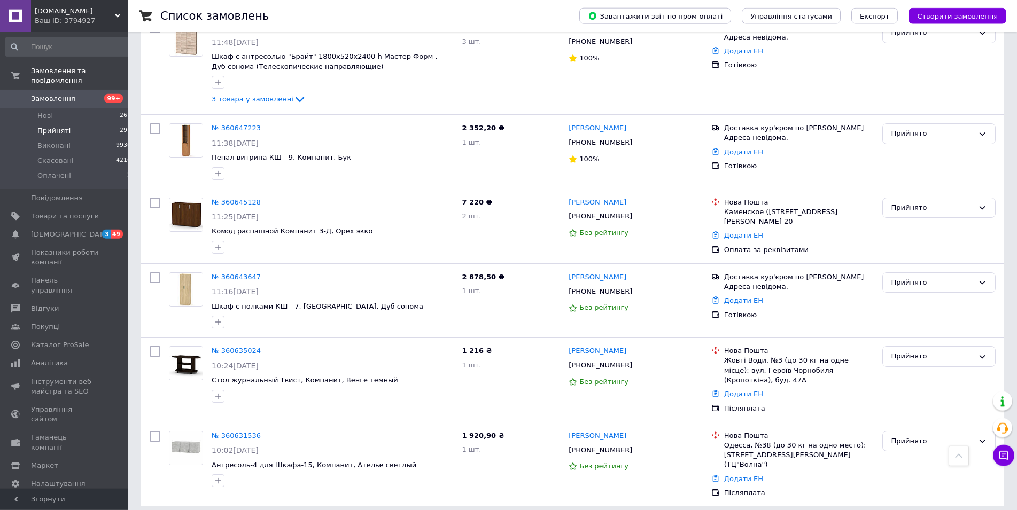
scroll to position [1307, 0]
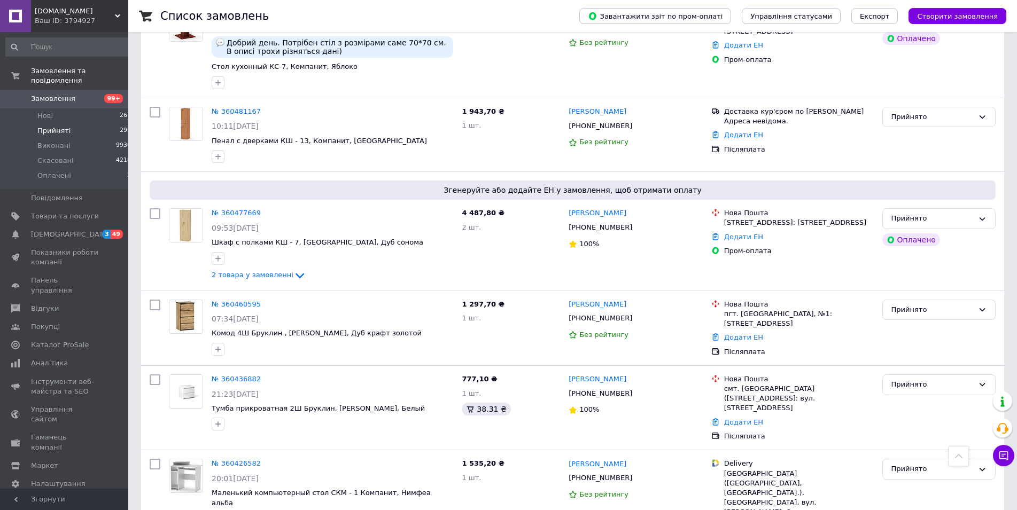
scroll to position [1395, 0]
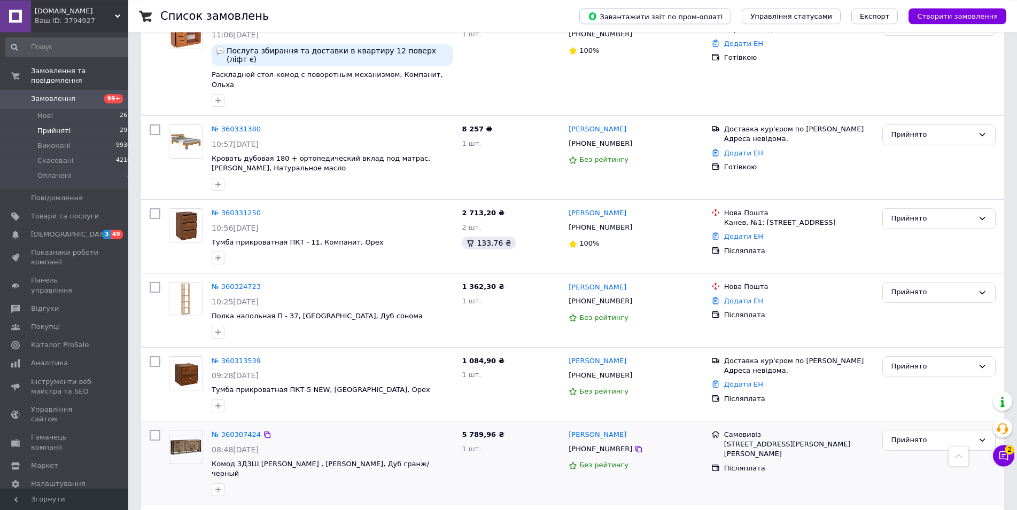
scroll to position [1383, 0]
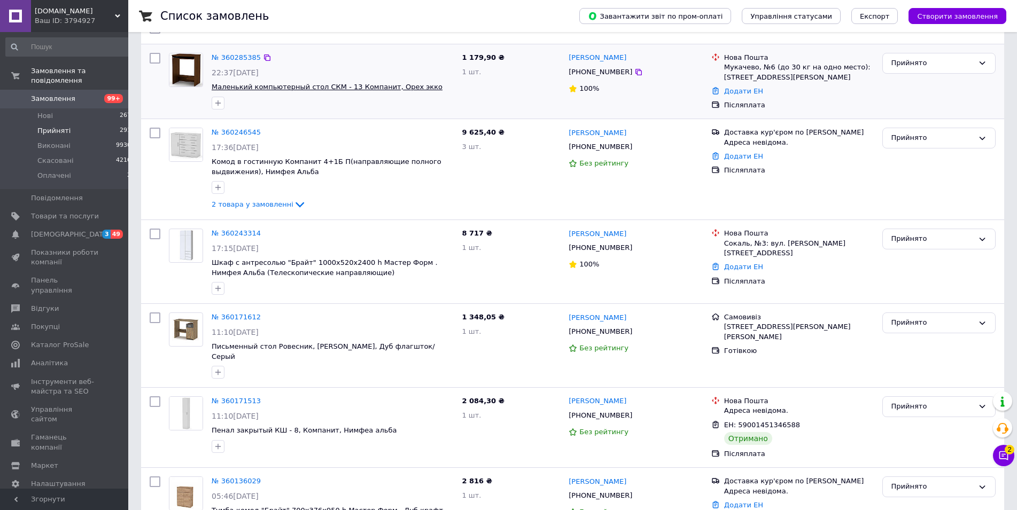
scroll to position [327, 0]
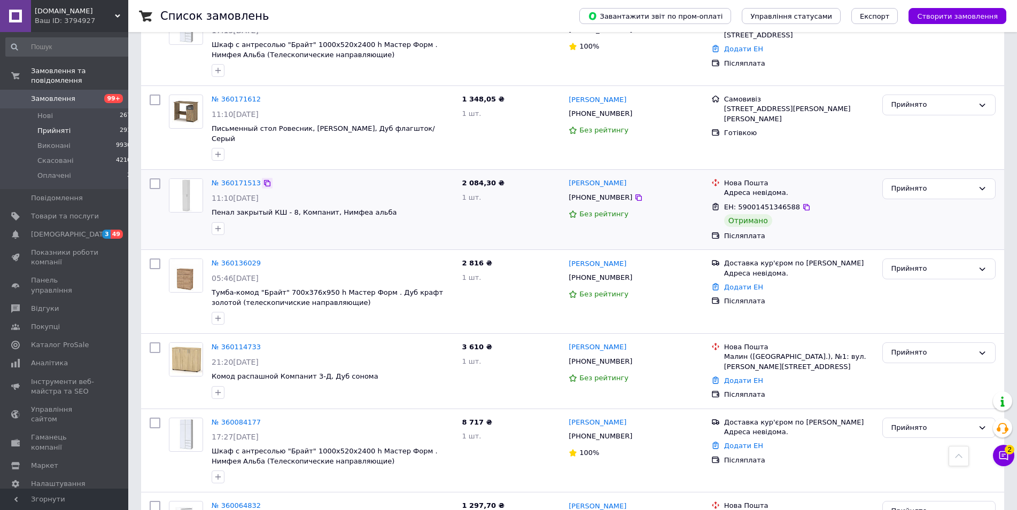
click at [264, 180] on icon at bounding box center [267, 183] width 6 height 6
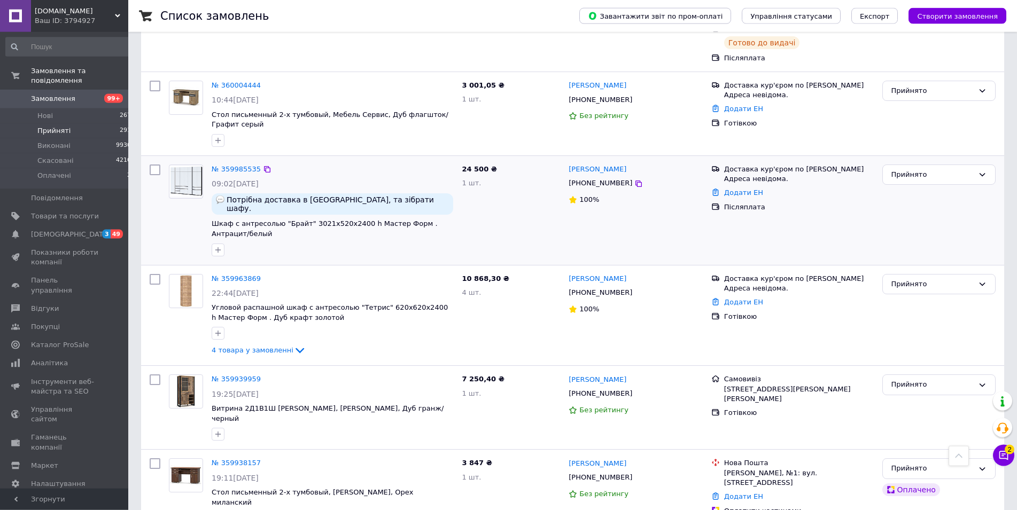
scroll to position [1345, 0]
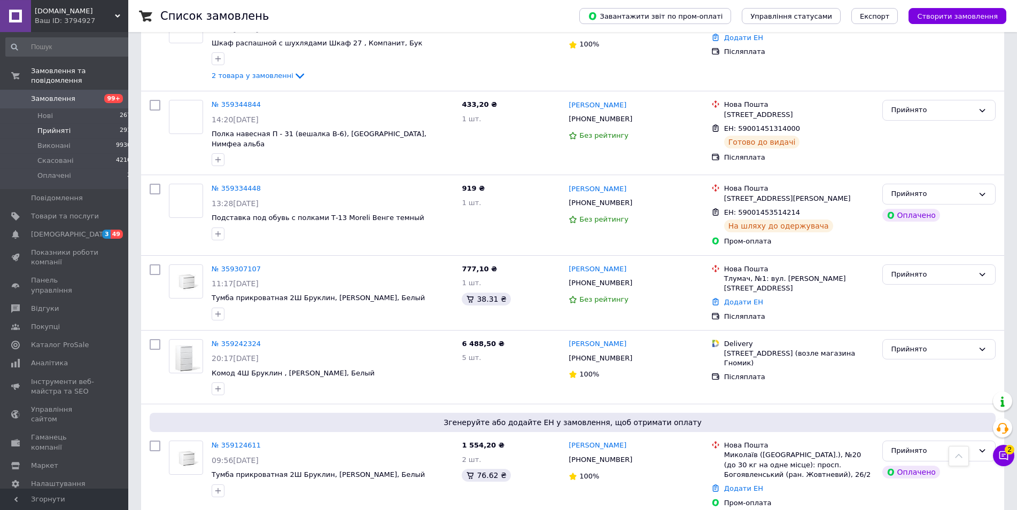
scroll to position [1495, 0]
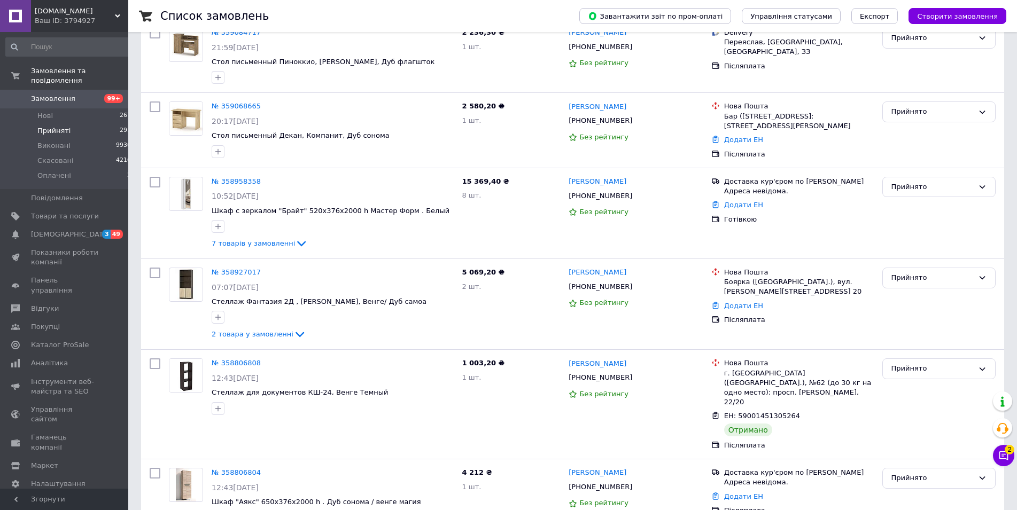
scroll to position [381, 0]
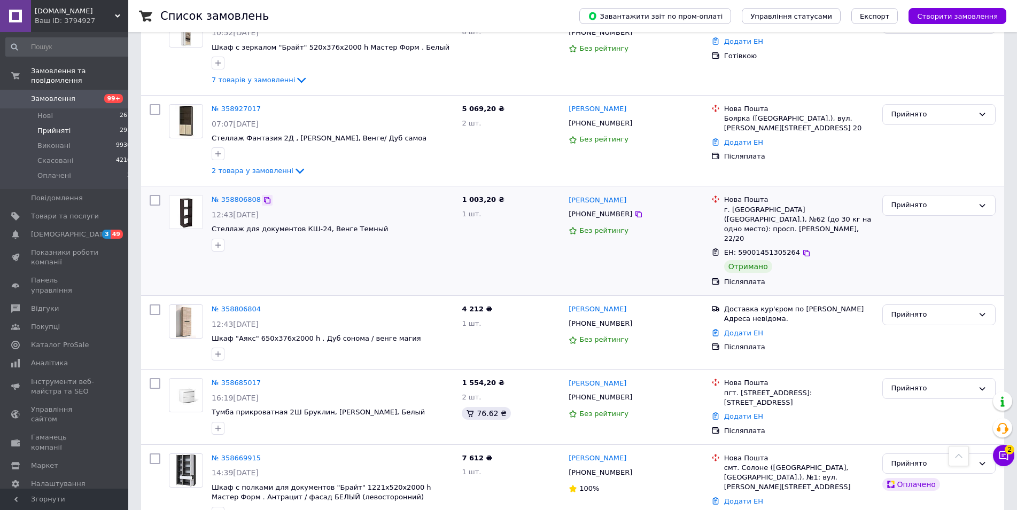
click at [262, 198] on div at bounding box center [267, 200] width 11 height 11
click at [263, 200] on icon at bounding box center [267, 200] width 9 height 9
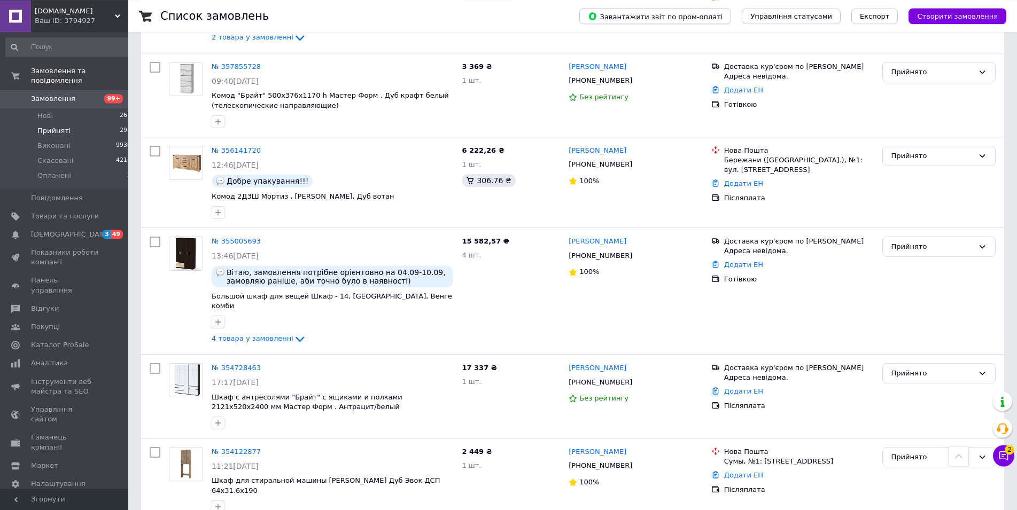
scroll to position [1382, 0]
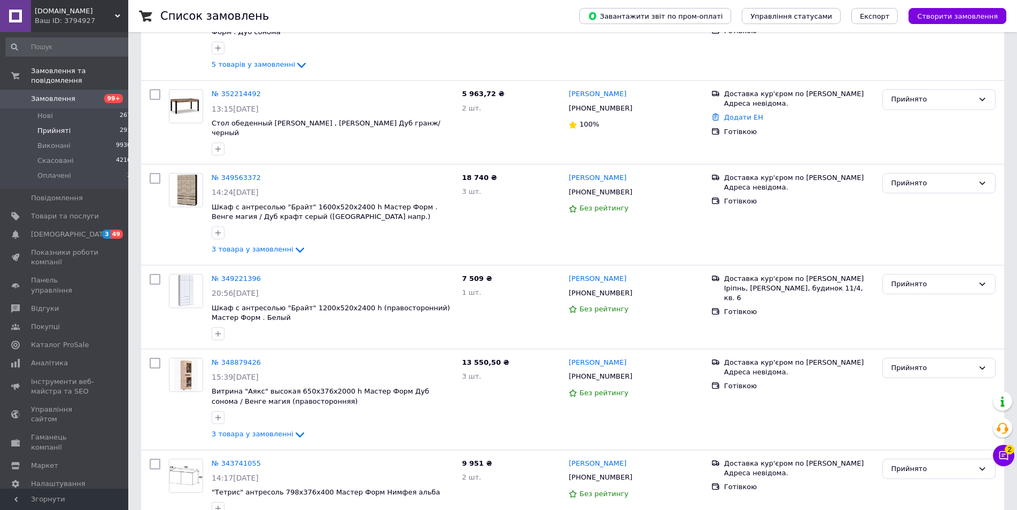
scroll to position [324, 0]
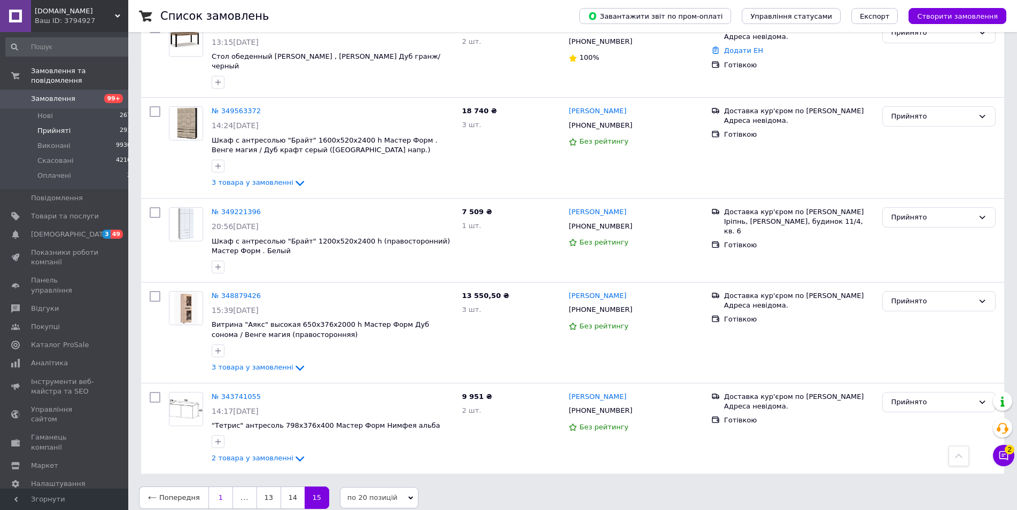
click at [216, 489] on link "1" at bounding box center [220, 498] width 25 height 22
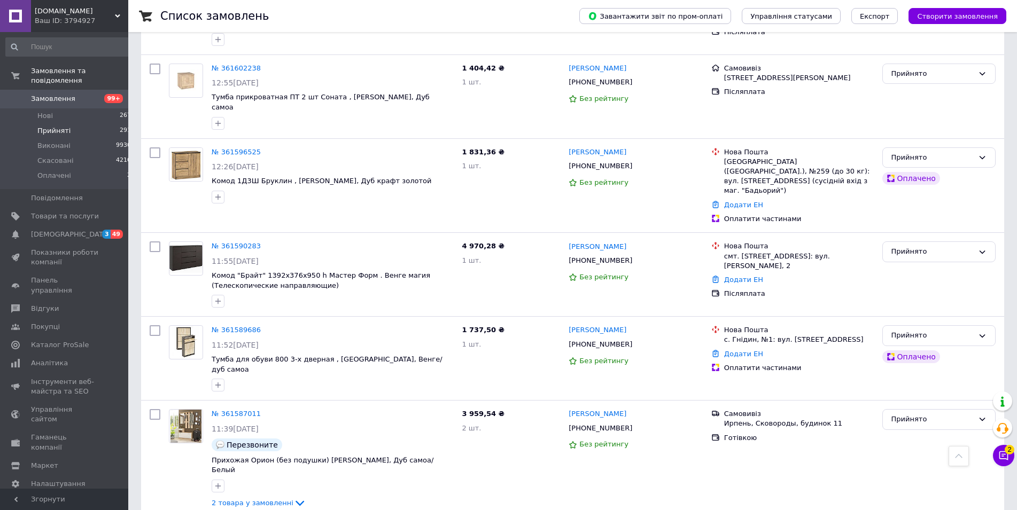
click at [74, 94] on span "Замовлення" at bounding box center [65, 99] width 68 height 10
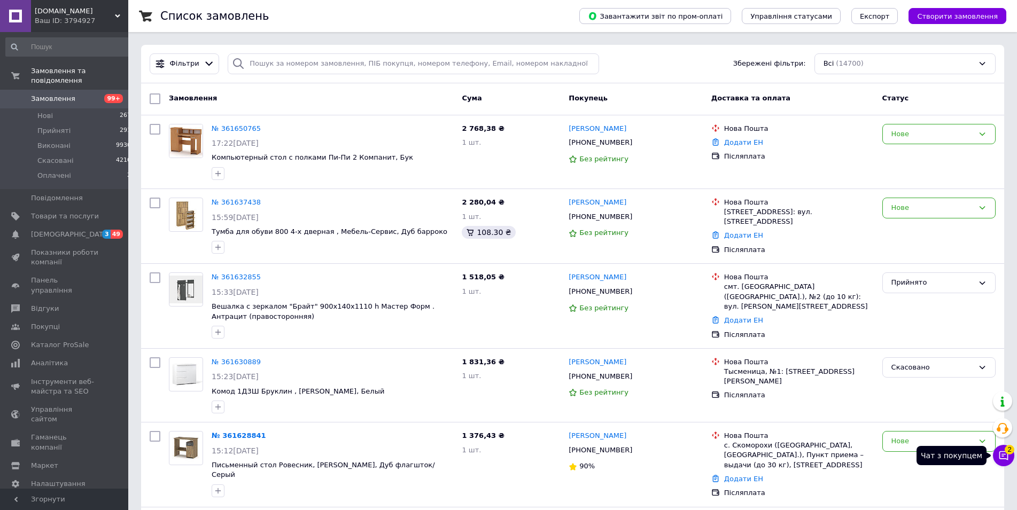
click at [1001, 454] on icon at bounding box center [1003, 455] width 9 height 9
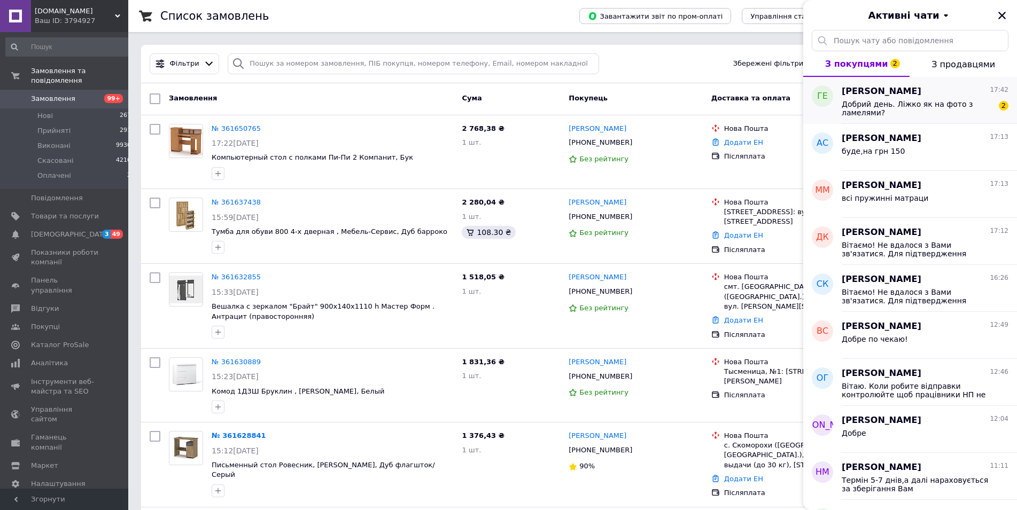
click at [918, 107] on span "Добрий день. Ліжко як на фото з ламелями?" at bounding box center [917, 108] width 152 height 17
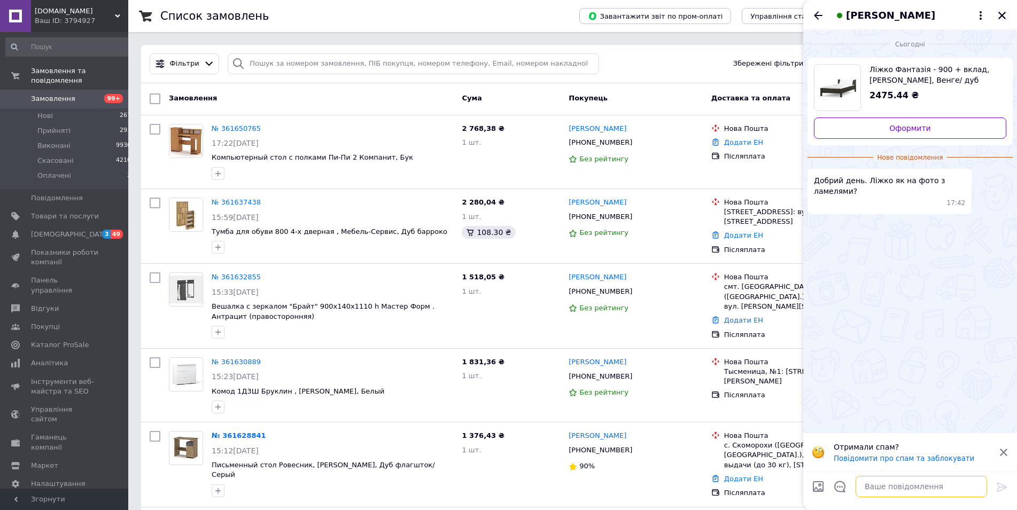
click at [944, 488] on textarea at bounding box center [920, 486] width 131 height 21
type textarea "Доброго дня"
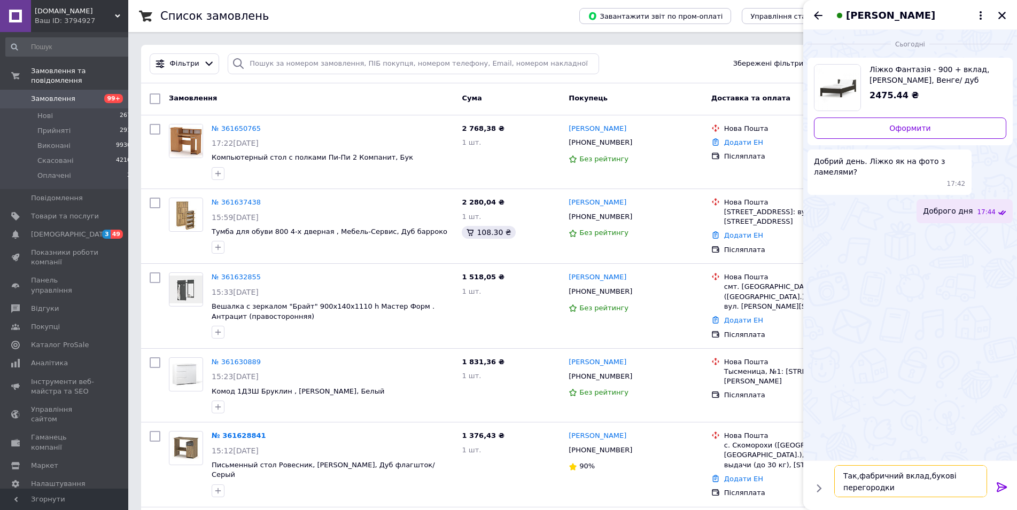
type textarea "Так,фабричний вклад,букові перегородки"
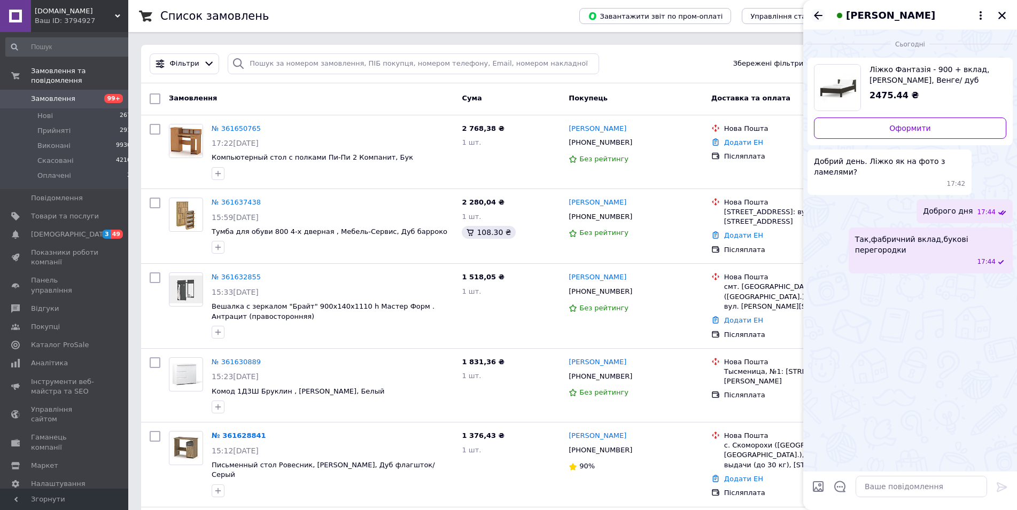
click at [818, 15] on icon "Назад" at bounding box center [818, 15] width 9 height 8
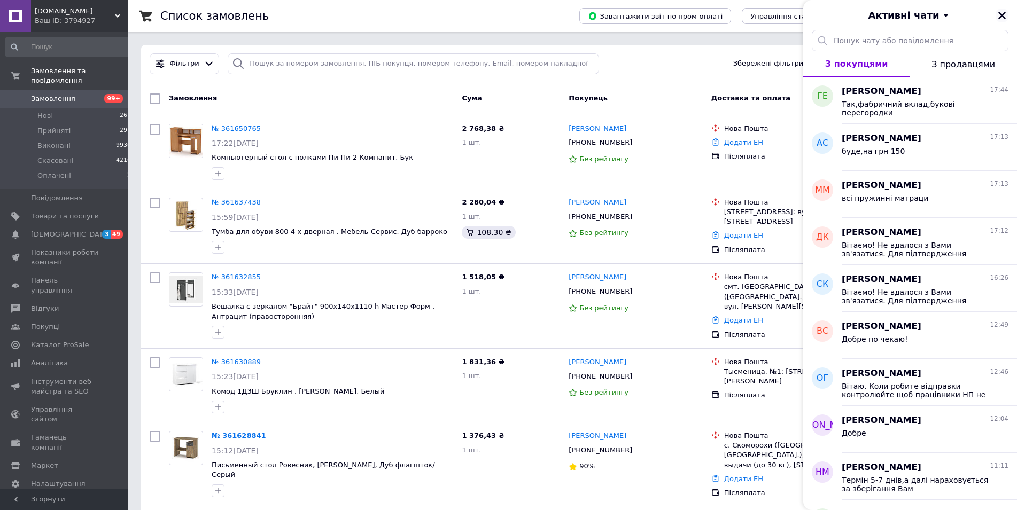
click at [1006, 12] on button "Закрити" at bounding box center [1001, 15] width 13 height 13
